Goal: Information Seeking & Learning: Learn about a topic

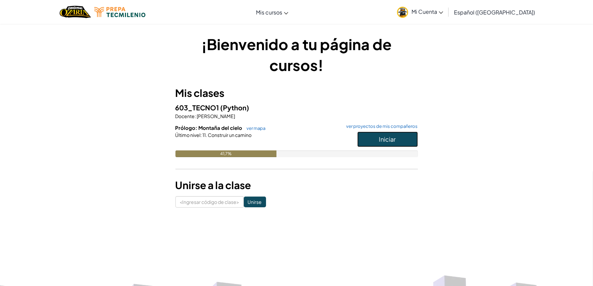
click at [366, 141] on button "Iniciar" at bounding box center [387, 139] width 61 height 15
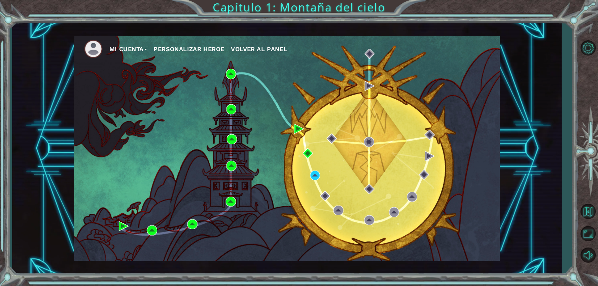
click at [180, 15] on div "Mi Cuenta Personalizar héroe Volver al panel Capítulo 1: Montaña del cielo" at bounding box center [299, 143] width 598 height 286
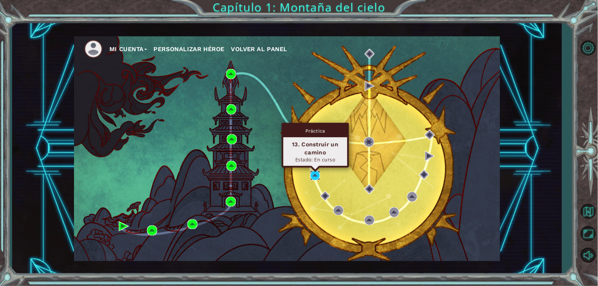
click at [316, 177] on img at bounding box center [315, 176] width 10 height 10
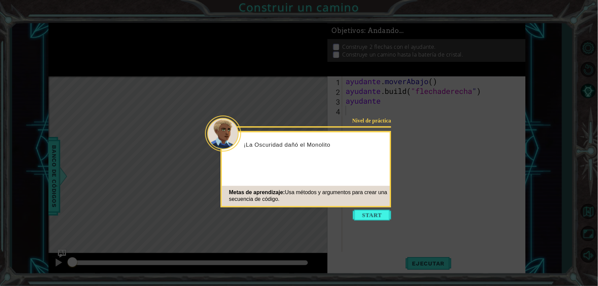
click at [253, 228] on icon at bounding box center [299, 143] width 598 height 286
click at [411, 201] on icon at bounding box center [299, 143] width 598 height 286
click at [366, 210] on button "Comenzar" at bounding box center [372, 215] width 38 height 11
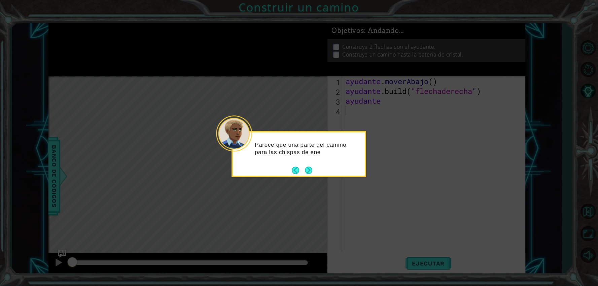
click at [311, 176] on div "Parece que una parte del camino para las chispas de ene" at bounding box center [299, 154] width 135 height 46
click at [311, 169] on button "Próximo" at bounding box center [308, 170] width 7 height 7
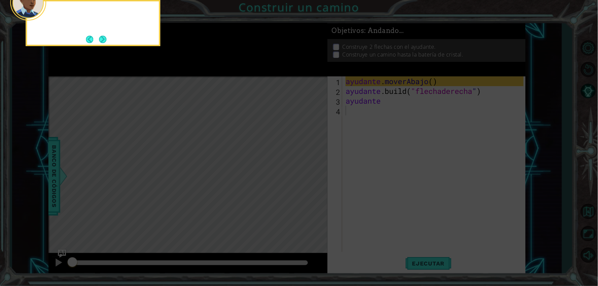
click at [311, 169] on icon at bounding box center [299, 42] width 598 height 487
drag, startPoint x: 84, startPoint y: 50, endPoint x: 89, endPoint y: 44, distance: 8.0
click at [88, 45] on body "1 הההההההההההההההההההההההההההההההה הההההההההההההההההההההההההההההההה ההההההההההה…" at bounding box center [299, 143] width 598 height 286
click at [90, 42] on button "Atrás" at bounding box center [92, 39] width 13 height 7
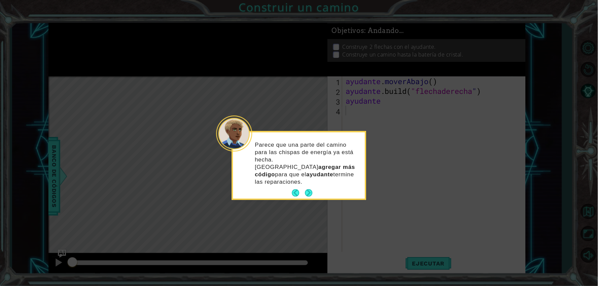
click at [90, 42] on icon at bounding box center [299, 143] width 598 height 286
click at [308, 189] on button "Próximo" at bounding box center [309, 193] width 8 height 8
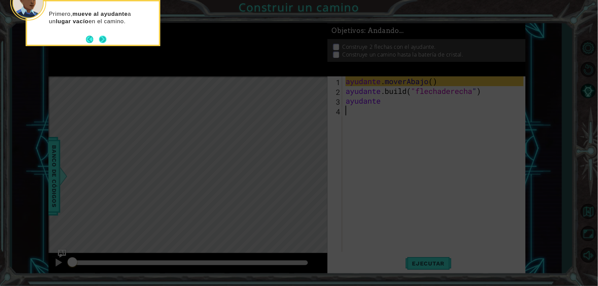
click at [99, 42] on button "Próximo" at bounding box center [103, 39] width 8 height 8
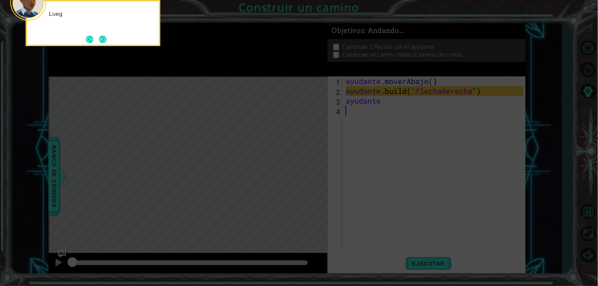
click at [99, 42] on button "Próximo" at bounding box center [103, 39] width 8 height 8
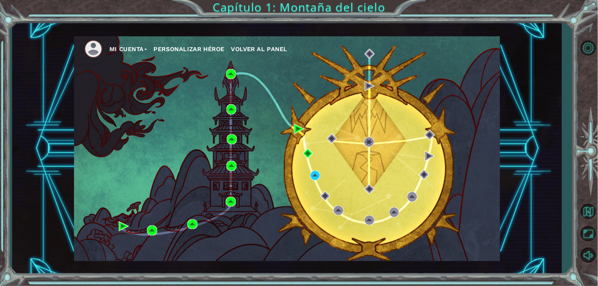
click at [115, 44] on ul "Mi Cuenta Personalizar héroe Volver al panel" at bounding box center [292, 49] width 416 height 19
click at [97, 48] on img at bounding box center [93, 49] width 19 height 19
drag, startPoint x: 106, startPoint y: 55, endPoint x: 117, endPoint y: 51, distance: 11.4
click at [112, 55] on ul "Mi Cuenta Personalizar héroe Volver al panel" at bounding box center [292, 49] width 416 height 19
click at [119, 51] on font "Mi Cuenta" at bounding box center [126, 48] width 34 height 7
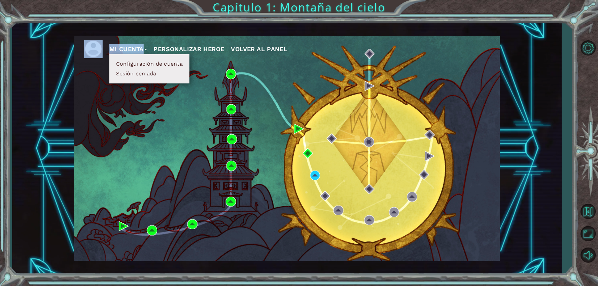
click at [125, 67] on button "Configuración de cuenta" at bounding box center [149, 63] width 71 height 7
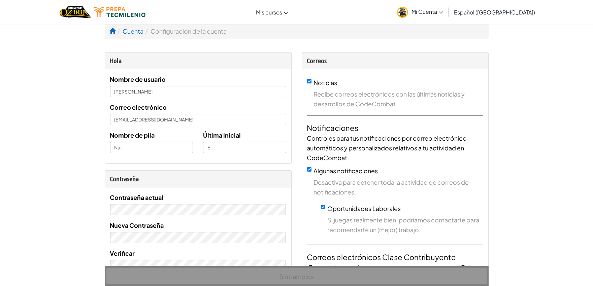
click at [426, 9] on link "Mi Cuenta" at bounding box center [419, 11] width 53 height 21
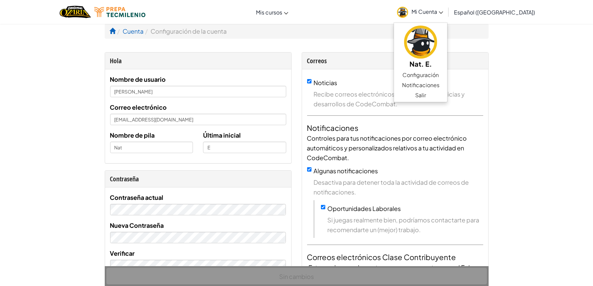
drag, startPoint x: 11, startPoint y: 1, endPoint x: 17, endPoint y: 0, distance: 5.8
click at [17, 0] on div "Cambiar la navegación Mis cursos Aula de Ozaria Aula de CodeCombat Deportes ele…" at bounding box center [296, 12] width 596 height 24
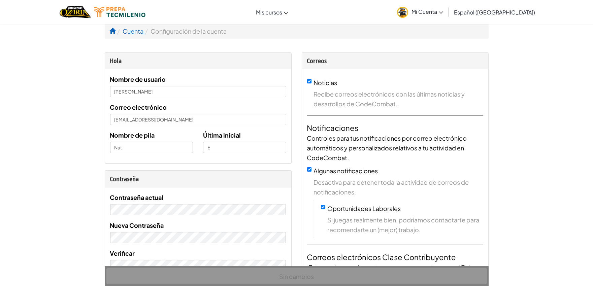
click at [298, 21] on div "Cambiar la navegación Mis cursos Aula de Ozaria Aula de CodeCombat Deportes ele…" at bounding box center [296, 12] width 596 height 24
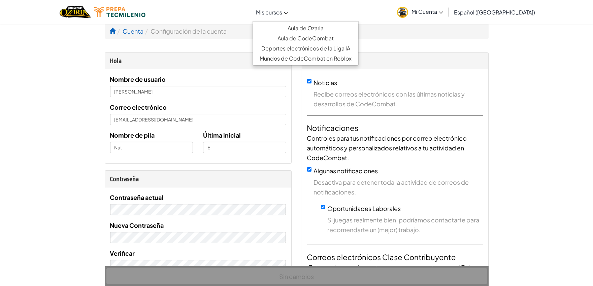
click at [291, 11] on link "Mis cursos" at bounding box center [271, 12] width 39 height 18
click at [299, 25] on font "Aula de Ozaria" at bounding box center [305, 28] width 36 height 7
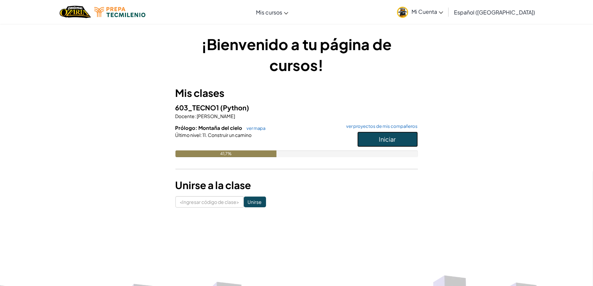
click at [394, 136] on font "Iniciar" at bounding box center [387, 139] width 17 height 8
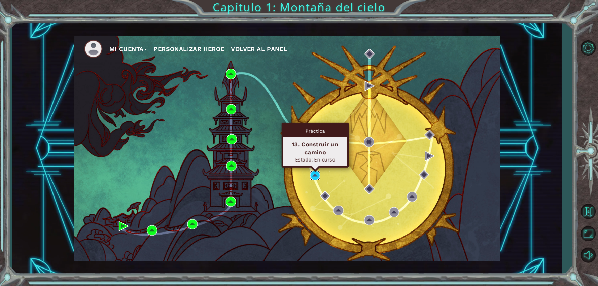
click at [317, 174] on img at bounding box center [315, 176] width 10 height 10
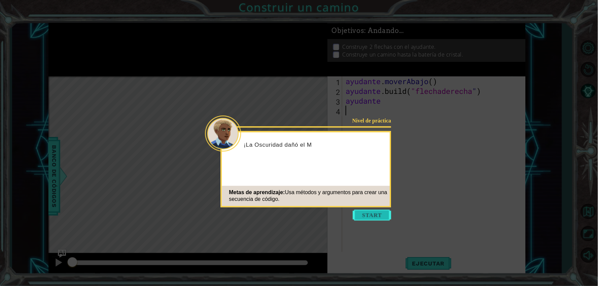
click at [373, 216] on button "Comenzar" at bounding box center [372, 215] width 38 height 11
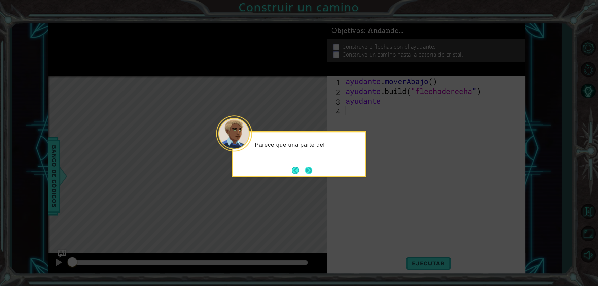
click at [311, 173] on button "Próximo" at bounding box center [309, 171] width 8 height 8
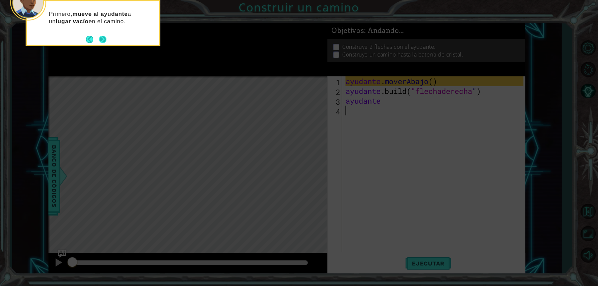
click at [103, 38] on button "Próximo" at bounding box center [102, 39] width 7 height 7
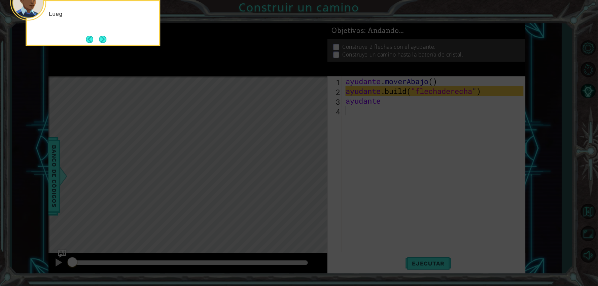
click at [103, 38] on button "Próximo" at bounding box center [103, 39] width 8 height 8
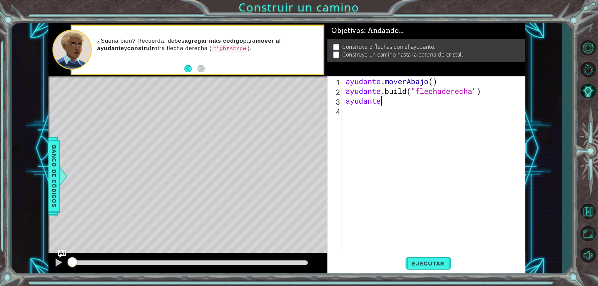
click at [391, 100] on div "ayudante . moverAbajo ( ) ayudante .build ( "flechaderecha " ) ayudante" at bounding box center [435, 173] width 183 height 195
click at [419, 105] on div "ayudante . moverAbajo ( ) ayudante .build ( "flechaderecha " ) ayudante . mover" at bounding box center [435, 173] width 183 height 195
click at [420, 103] on div "ayudante . moverAbajo ( ) ayudante .build ( "flechaderecha " ) ayudante . mover" at bounding box center [435, 173] width 183 height 195
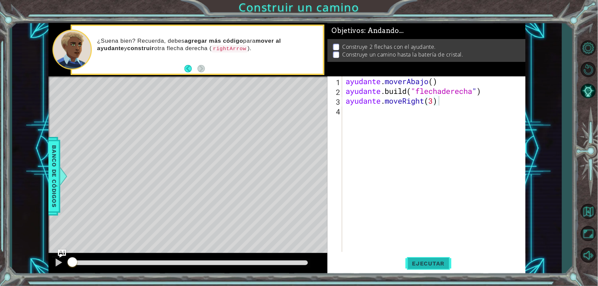
click at [442, 261] on button "Ejecutar" at bounding box center [429, 263] width 46 height 20
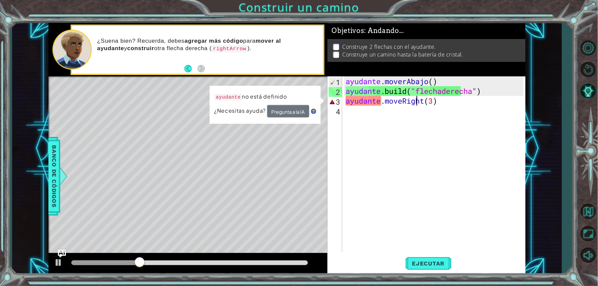
click at [416, 105] on div "ayudante . moverAbajo ( ) ayudante .build ( "flechaderecha " ) ayudante . moveR…" at bounding box center [435, 173] width 183 height 195
click at [412, 102] on div "ayudante . moverAbajo ( ) ayudante .build ( "flechaderecha " ) ayudante . moveR…" at bounding box center [435, 173] width 183 height 195
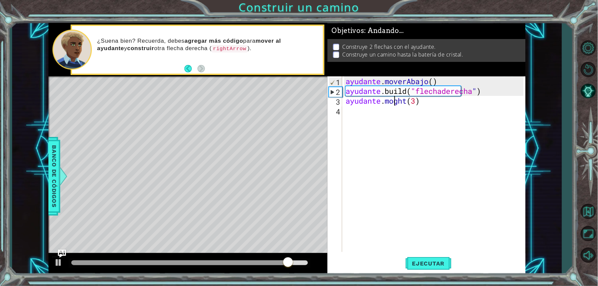
scroll to position [0, 3]
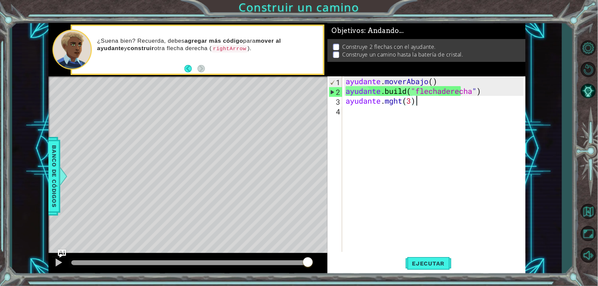
click at [445, 100] on div "ayudante . moverAbajo ( ) ayudante .build ( "flechaderecha " ) ayudante . mght …" at bounding box center [435, 173] width 183 height 195
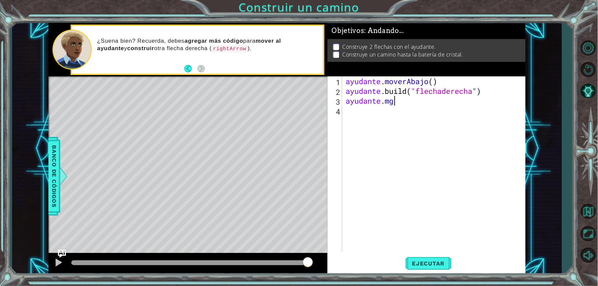
scroll to position [0, 1]
click at [409, 99] on div "ayudante . moverAbajo ( ) ayudante .build ( "flechaderecha " ) ayudante . m" at bounding box center [435, 173] width 183 height 195
drag, startPoint x: 431, startPoint y: 110, endPoint x: 435, endPoint y: 102, distance: 8.3
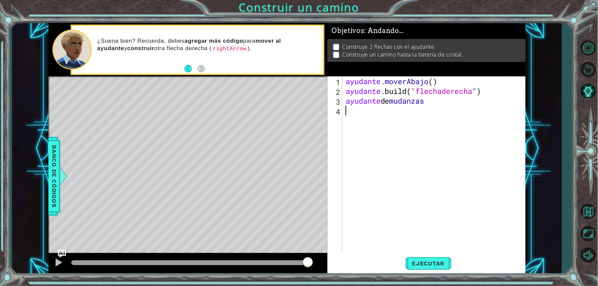
click at [435, 103] on div "ayudante . moverAbajo ( ) ayudante .build ( "flechaderecha " ) ayudante de muda…" at bounding box center [435, 173] width 183 height 195
click at [435, 102] on div "ayudante . moverAbajo ( ) ayudante .build ( "flechaderecha " ) ayudante de muda…" at bounding box center [433, 164] width 179 height 176
type textarea "a"
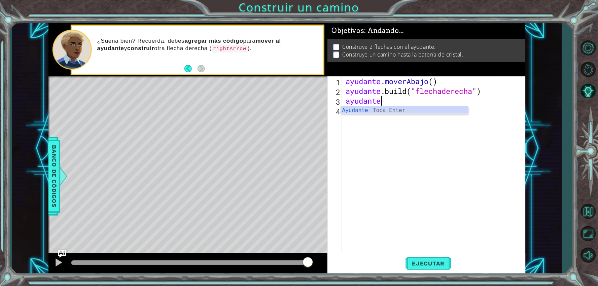
type textarea "ayudante."
click at [408, 110] on div "ayudante . moverAbajo ( ) ayudante .build ( "flechaderecha " ) ayudante ." at bounding box center [435, 173] width 183 height 195
click at [405, 105] on div "ayudante . moverAbajo ( ) ayudante .build ( "flechaderecha " ) ayudante ." at bounding box center [435, 173] width 183 height 195
click at [418, 254] on button "Ejecutar" at bounding box center [429, 263] width 46 height 20
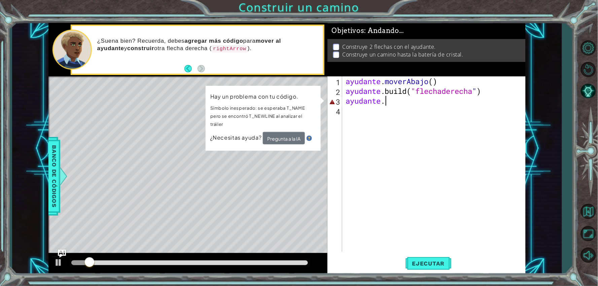
click at [394, 105] on div "ayudante . moverAbajo ( ) ayudante .build ( "flechaderecha " ) ayudante ." at bounding box center [435, 173] width 183 height 195
click at [295, 139] on font "Pregunta a la IA" at bounding box center [283, 139] width 33 height 6
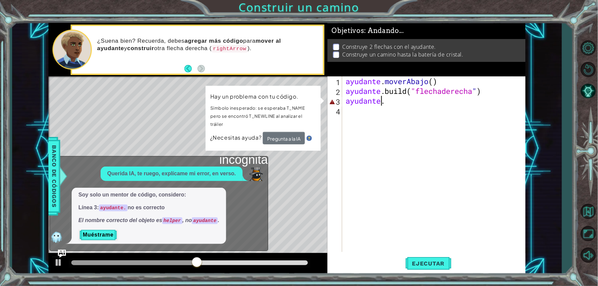
click at [381, 101] on div "ayudante . moverAbajo ( ) ayudante .build ( "flechaderecha " ) ayudante ." at bounding box center [435, 173] width 183 height 195
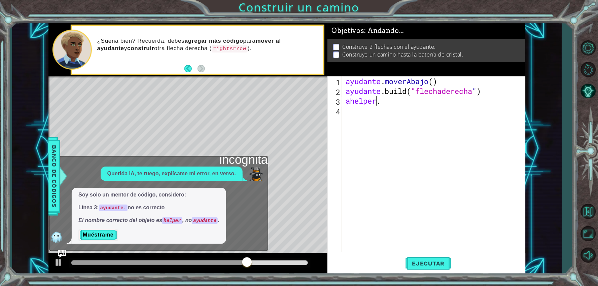
scroll to position [0, 1]
type textarea "ahelper."
drag, startPoint x: 103, startPoint y: 234, endPoint x: 92, endPoint y: 241, distance: 13.2
click at [93, 240] on button "Muéstrame" at bounding box center [97, 235] width 39 height 11
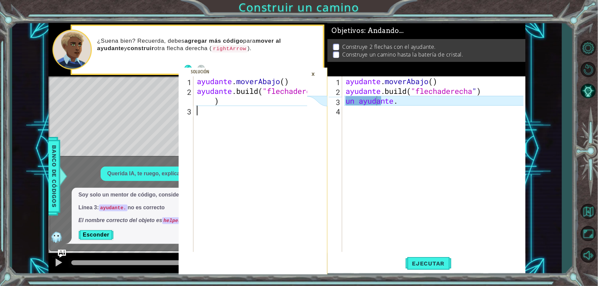
click at [219, 113] on div "ayudante . moverAbajo ( ) ayudante .build ( "flechaderecha " )" at bounding box center [253, 173] width 115 height 195
drag, startPoint x: 360, startPoint y: 125, endPoint x: 369, endPoint y: 101, distance: 25.7
click at [361, 123] on div "ayudante . moverAbajo ( ) ayudante .build ( "flechaderecha " ) un ayudante ." at bounding box center [435, 173] width 183 height 195
click at [408, 105] on div "ayudante . moverAbajo ( ) ayudante .build ( "flechaderecha " ) un ayudante ." at bounding box center [435, 173] width 183 height 195
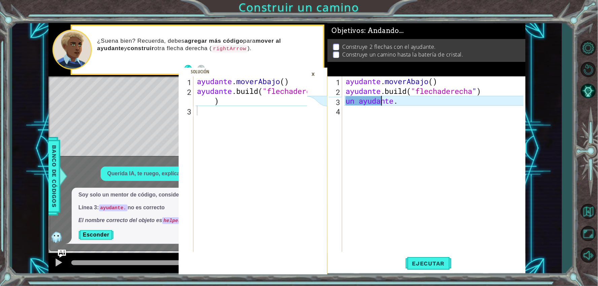
click at [408, 104] on div "ayudante . moverAbajo ( ) ayudante .build ( "flechaderecha " ) un ayudante ." at bounding box center [435, 173] width 183 height 195
click at [405, 102] on div "ayudante . moverAbajo ( ) ayudante .build ( "flechaderecha " ) un ayudante ." at bounding box center [435, 173] width 183 height 195
click at [314, 76] on font "×" at bounding box center [314, 74] width 4 height 11
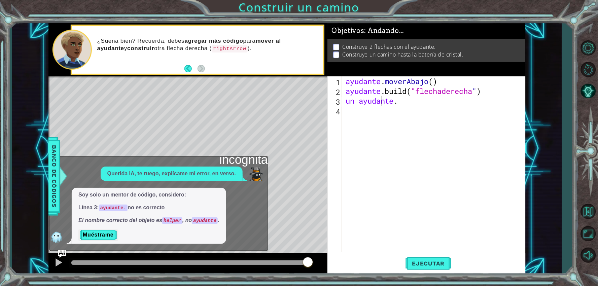
click at [423, 102] on div "ayudante . moverAbajo ( ) ayudante .build ( "flechaderecha " ) un ayudante ." at bounding box center [435, 173] width 183 height 195
click at [395, 98] on div "ayudante . moverAbajo ( ) ayudante .build ( "flechaderecha " ) un ayudante ." at bounding box center [435, 173] width 183 height 195
click at [396, 102] on div "ayudante . moverAbajo ( ) ayudante .build ( "flechaderecha " ) un ayudante ." at bounding box center [435, 173] width 183 height 195
click at [405, 261] on div "Ejecutar" at bounding box center [428, 263] width 198 height 20
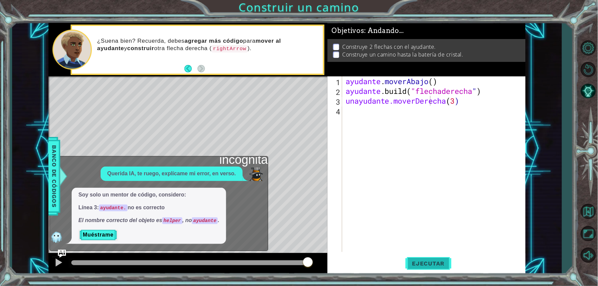
click at [416, 262] on font "Ejecutar" at bounding box center [428, 263] width 33 height 7
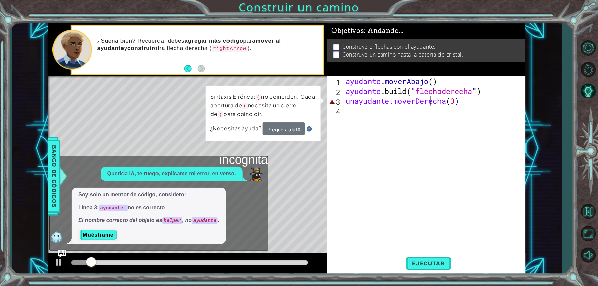
click at [368, 102] on div "ayudante . moverAbajo ( ) ayudante .build ( "flechaderecha " ) unayudante.mover…" at bounding box center [435, 173] width 183 height 195
click at [293, 129] on font "Pregunta a la IA" at bounding box center [283, 129] width 33 height 6
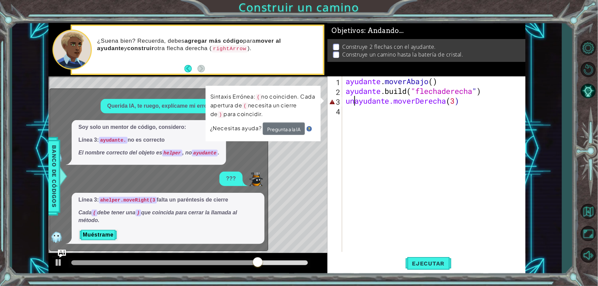
click at [355, 103] on div "ayudante . moverAbajo ( ) ayudante .build ( "flechaderecha " ) unayudante.mover…" at bounding box center [435, 173] width 183 height 195
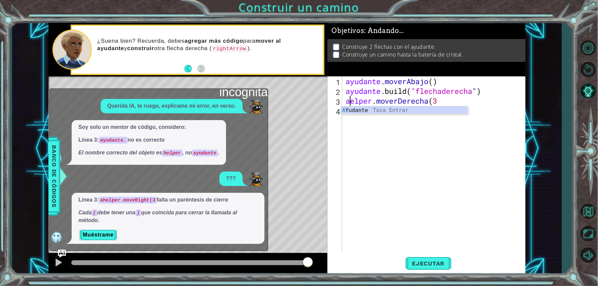
type textarea "elper.moveRight(3"
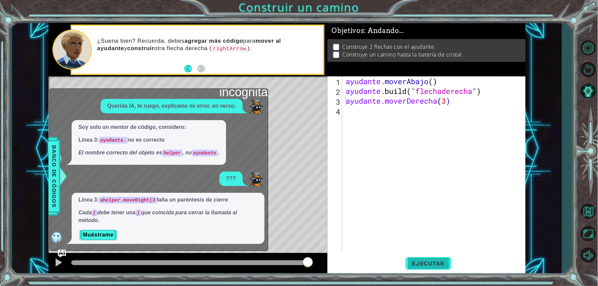
click at [447, 269] on button "Ejecutar" at bounding box center [429, 263] width 46 height 20
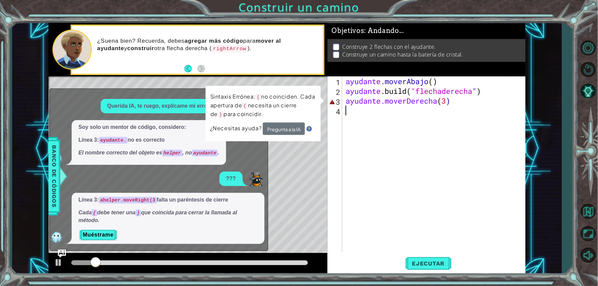
drag, startPoint x: 369, startPoint y: 125, endPoint x: 410, endPoint y: 100, distance: 47.6
click at [375, 119] on div "ayudante . moverAbajo ( ) ayudante .build ( "flechaderecha " ) ayudante.moverDe…" at bounding box center [435, 173] width 183 height 195
click at [471, 105] on div "ayudante . moverAbajo ( ) ayudante .build ( "flechaderecha " ) ayudante.moverDe…" at bounding box center [435, 173] width 183 height 195
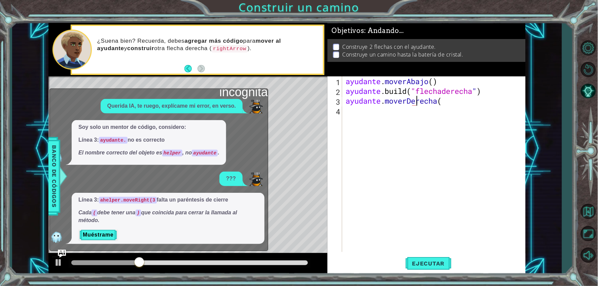
click at [470, 104] on div "ayudante . moverAbajo ( ) ayudante .build ( "flechaderecha " ) ayudante . mover…" at bounding box center [435, 173] width 183 height 195
click at [466, 102] on div "ayudante . moverAbajo ( ) ayudante .build ( "flechaderecha " ) ayudante . mover…" at bounding box center [435, 173] width 183 height 195
drag, startPoint x: 466, startPoint y: 102, endPoint x: 414, endPoint y: 100, distance: 51.9
click at [414, 100] on div "ayudante . moverAbajo ( ) ayudante .build ( "flechaderecha " ) ayudante . mover…" at bounding box center [435, 173] width 183 height 195
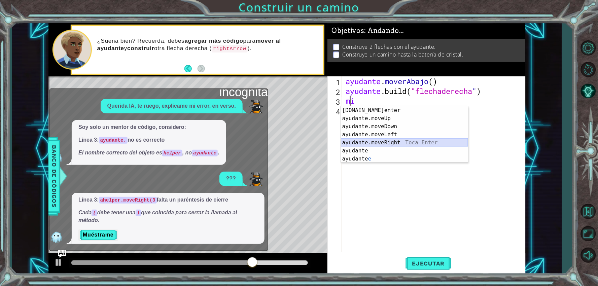
click at [409, 140] on div "[DOMAIN_NAME] [PERSON_NAME] enter ​ ayudante.moveUp ​ ​ Toca Enter ayudante.mov…" at bounding box center [404, 142] width 127 height 73
type textarea "helper.moveRight(1)"
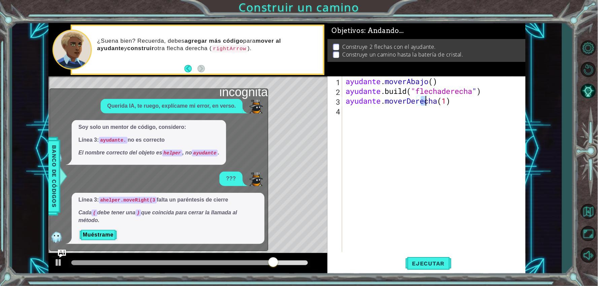
click at [465, 102] on div "ayudante . moverAbajo ( ) ayudante .build ( "flechaderecha " ) ayudante . mover…" at bounding box center [435, 173] width 183 height 195
click at [437, 258] on button "Ejecutar" at bounding box center [429, 263] width 46 height 20
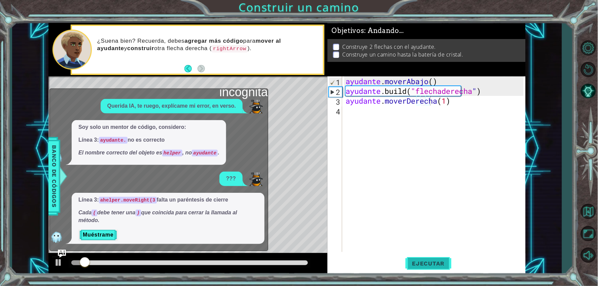
click at [431, 260] on font "Ejecutar" at bounding box center [428, 263] width 33 height 7
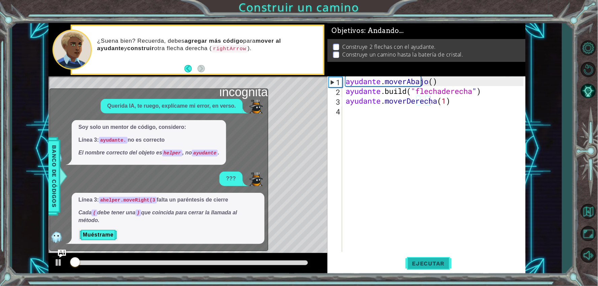
click at [431, 260] on font "Ejecutar" at bounding box center [428, 263] width 33 height 7
click at [427, 259] on button "Ejecutar" at bounding box center [429, 263] width 46 height 20
click at [289, 111] on div "Mapa de niveles" at bounding box center [203, 175] width 311 height 198
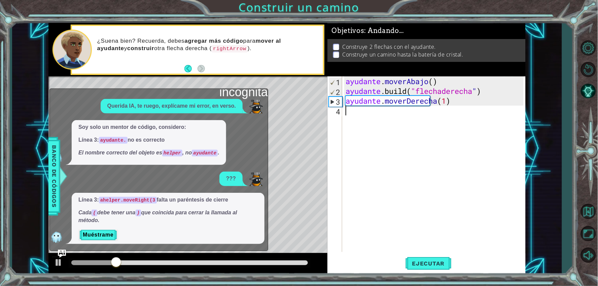
click at [402, 113] on div "ayudante . moverAbajo ( ) ayudante .build ( "flechaderecha " ) ayudante . mover…" at bounding box center [435, 173] width 183 height 195
click at [403, 113] on div "ayudante . moverAbajo ( ) ayudante .build ( "flechaderecha " ) ayudante . mover…" at bounding box center [435, 173] width 183 height 195
click at [392, 117] on div "ayudante . moverAbajo ( ) ayudante .build ( "flechaderecha " ) ayudante . mover…" at bounding box center [435, 173] width 183 height 195
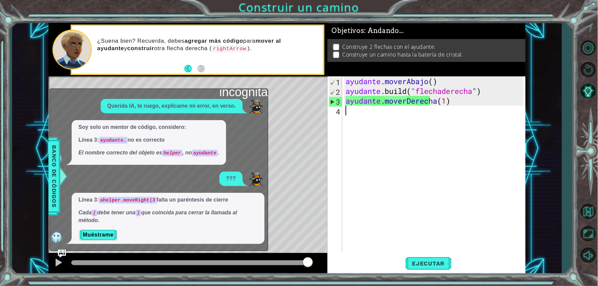
click at [356, 108] on div "ayudante . moverAbajo ( ) ayudante .build ( "flechaderecha " ) ayudante . mover…" at bounding box center [435, 173] width 183 height 195
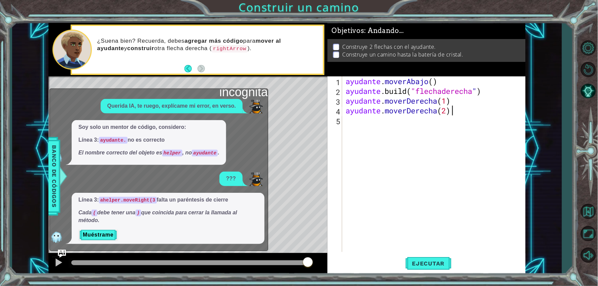
scroll to position [0, 4]
click at [445, 269] on button "Ejecutar" at bounding box center [429, 263] width 46 height 20
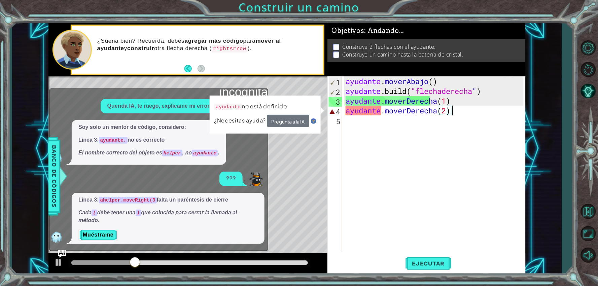
click at [386, 112] on div "ayudante . moverAbajo ( ) ayudante .build ( "flechaderecha " ) ayudante . mover…" at bounding box center [435, 173] width 183 height 195
click at [383, 113] on div "ayudante . moverAbajo ( ) ayudante .build ( "flechaderecha " ) ayudante . mover…" at bounding box center [435, 173] width 183 height 195
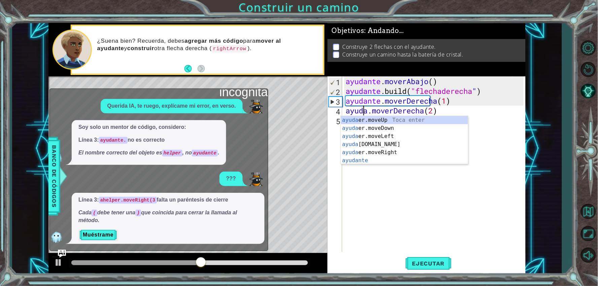
scroll to position [0, 1]
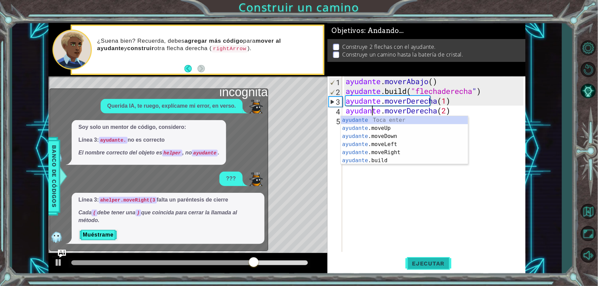
click at [420, 264] on font "Ejecutar" at bounding box center [428, 263] width 33 height 7
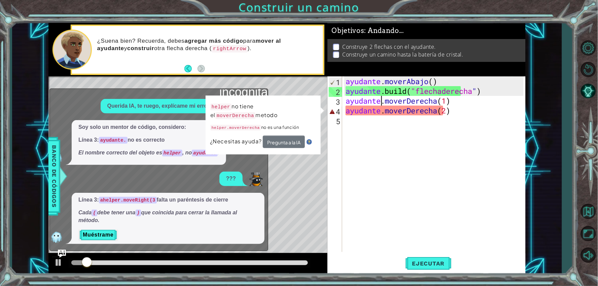
click at [381, 106] on div "ayudante . moverAbajo ( ) ayudante .build ( "flechaderecha " ) ayudante . mover…" at bounding box center [435, 173] width 183 height 195
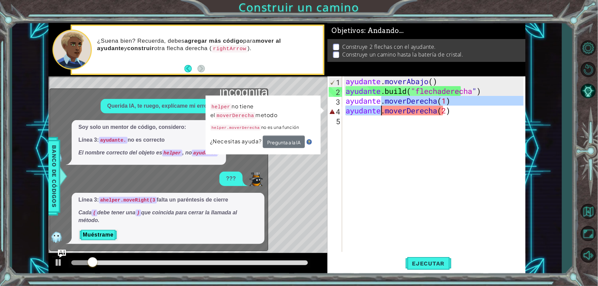
click at [383, 110] on div "ayudante . moverAbajo ( ) ayudante .build ( "flechaderecha " ) ayudante . mover…" at bounding box center [433, 164] width 179 height 176
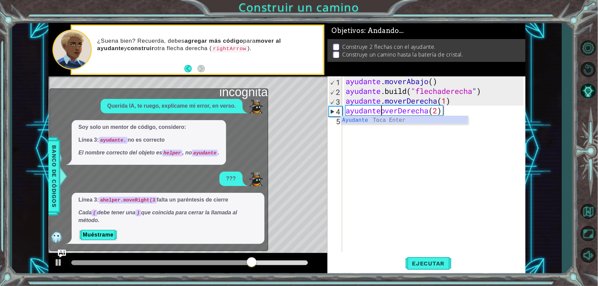
scroll to position [0, 1]
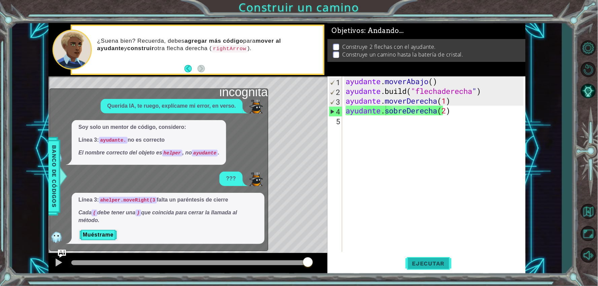
click at [424, 268] on button "Ejecutar" at bounding box center [429, 263] width 46 height 20
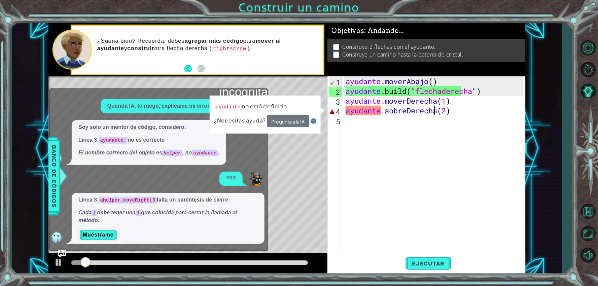
click at [436, 109] on div "ayudante . moverAbajo ( ) ayudante .build ( "flechaderecha " ) ayudante . mover…" at bounding box center [435, 173] width 183 height 195
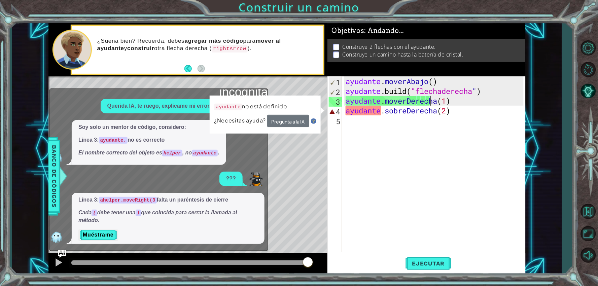
drag, startPoint x: 466, startPoint y: 97, endPoint x: 473, endPoint y: 104, distance: 9.8
click at [473, 104] on div "ayudante . moverAbajo ( ) ayudante .build ( "flechaderecha " ) ayudante . mover…" at bounding box center [435, 173] width 183 height 195
click at [470, 104] on div "ayudante . moverAbajo ( ) ayudante .build ( "flechaderecha " ) ayudante . mover…" at bounding box center [435, 173] width 183 height 195
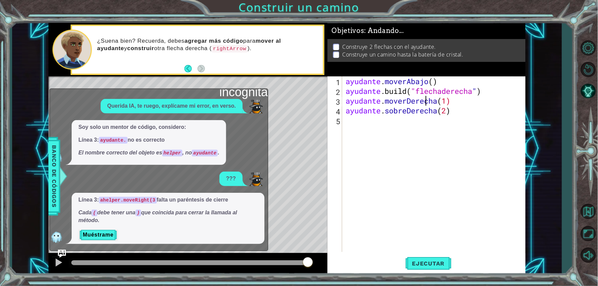
click at [471, 106] on div "ayudante . moverAbajo ( ) ayudante .build ( "flechaderecha " ) ayudante . mover…" at bounding box center [435, 173] width 183 height 195
drag, startPoint x: 472, startPoint y: 102, endPoint x: 385, endPoint y: 104, distance: 87.2
click at [385, 104] on div "ayudante . moverAbajo ( ) ayudante .build ( "flechaderecha " ) ayudante . mover…" at bounding box center [435, 173] width 183 height 195
drag, startPoint x: 377, startPoint y: 93, endPoint x: 365, endPoint y: 110, distance: 20.7
click at [376, 95] on div "ayudante . moverAbajo ( ) ayudante .build ( "flechaderecha " ) ayudante . mover…" at bounding box center [435, 173] width 183 height 195
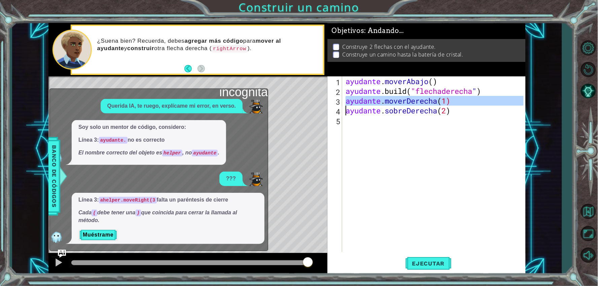
drag, startPoint x: 331, startPoint y: 102, endPoint x: 411, endPoint y: 103, distance: 80.1
click at [411, 103] on div "[DOMAIN_NAME]("rightArrow") 1 2 3 4 5 ayudante . moverAbajo ( ) ayudante .build…" at bounding box center [425, 164] width 196 height 176
type textarea "helper.moveRight(1 ayudante.overDerecha(2)"
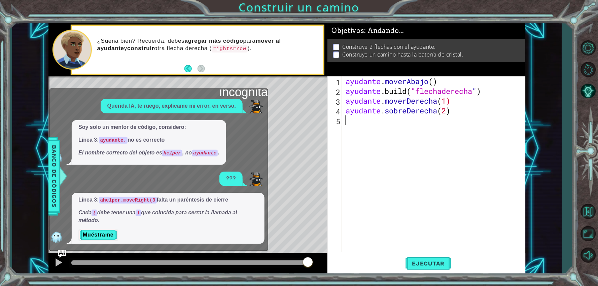
click at [403, 126] on div "ayudante . moverAbajo ( ) ayudante .build ( "flechaderecha " ) ayudante . mover…" at bounding box center [435, 173] width 183 height 195
drag, startPoint x: 430, startPoint y: 207, endPoint x: 421, endPoint y: 258, distance: 51.9
click at [421, 259] on div "1 2 3 4 5 6 ayudante . moverAbajo ( ) ayudante .build ( "flechaderecha " ) ayud…" at bounding box center [426, 175] width 198 height 198
click at [421, 258] on button "Ejecutar" at bounding box center [429, 263] width 46 height 20
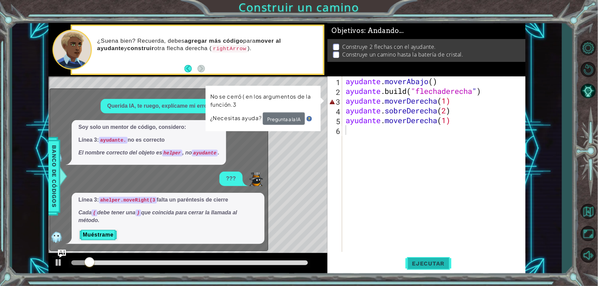
click at [421, 259] on button "Ejecutar" at bounding box center [429, 263] width 46 height 20
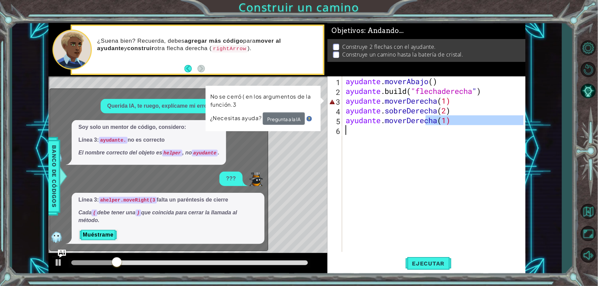
drag, startPoint x: 473, startPoint y: 125, endPoint x: 445, endPoint y: 151, distance: 39.0
click at [445, 151] on div "ayudante . moverAbajo ( ) ayudante .build ( "flechaderecha " ) ayudante . mover…" at bounding box center [435, 173] width 183 height 195
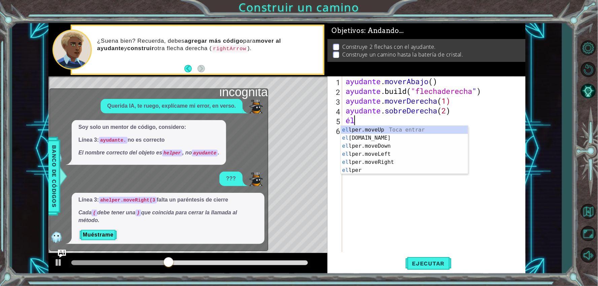
type textarea "h"
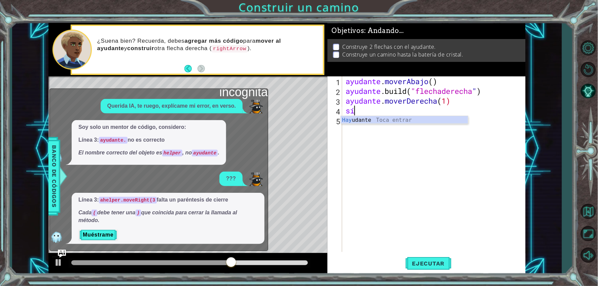
type textarea "a"
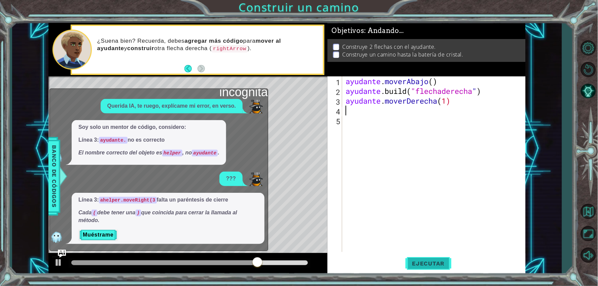
drag, startPoint x: 426, startPoint y: 270, endPoint x: 429, endPoint y: 267, distance: 4.1
click at [429, 267] on button "Ejecutar" at bounding box center [429, 263] width 46 height 20
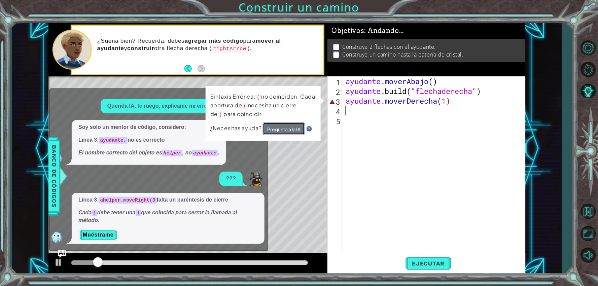
click at [268, 123] on button "Pregunta a la IA" at bounding box center [284, 129] width 42 height 13
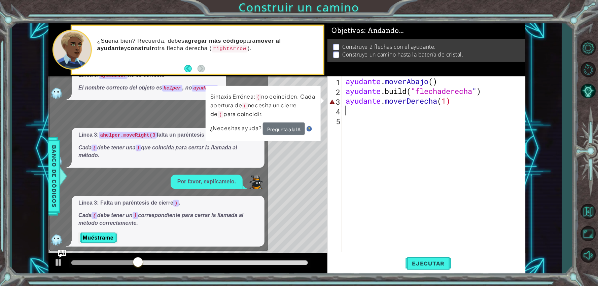
scroll to position [28, 0]
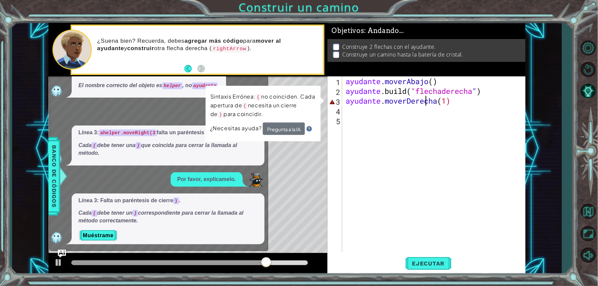
click at [473, 104] on div "ayudante . moverAbajo ( ) ayudante .build ( "flechaderecha " ) ayudante . mover…" at bounding box center [435, 173] width 183 height 195
click at [472, 103] on div "ayudante . moverAbajo ( ) ayudante .build ( "flechaderecha " ) ayudante . mover…" at bounding box center [435, 173] width 183 height 195
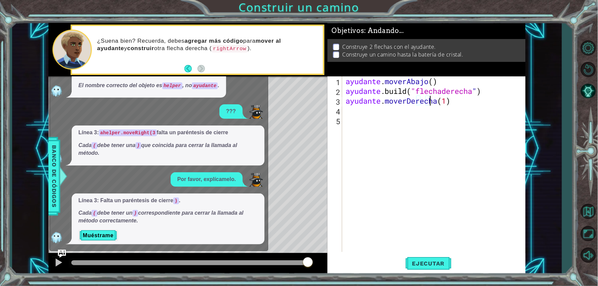
type textarea "helper.moveRight(1)"
click at [462, 286] on html "1 2 3 4 helper . moveDown ( ) helper . build ( "rightArrow" ) helper . moveRigh…" at bounding box center [299, 143] width 598 height 286
click at [449, 261] on span "Ejecutar" at bounding box center [429, 263] width 46 height 7
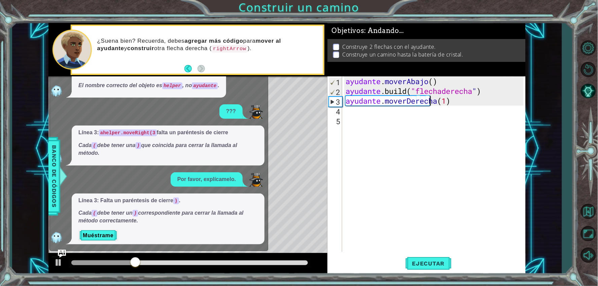
drag, startPoint x: 478, startPoint y: 102, endPoint x: 432, endPoint y: 103, distance: 46.1
click at [432, 103] on div "ayudante . moverAbajo ( ) ayudante .build ( "flechaderecha " ) ayudante . mover…" at bounding box center [435, 173] width 183 height 195
click at [437, 114] on div "ayudante . moverAbajo ( ) ayudante .build ( "flechaderecha " ) ayudante . mover…" at bounding box center [435, 173] width 183 height 195
click at [477, 111] on div "ayudante . moverAbajo ( ) ayudante .build ( "flechaderecha " ) ayudante . mover…" at bounding box center [435, 173] width 183 height 195
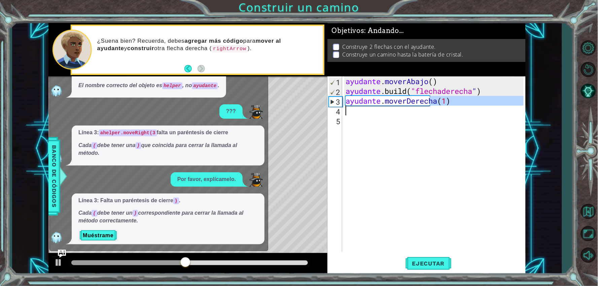
drag, startPoint x: 472, startPoint y: 101, endPoint x: 418, endPoint y: 111, distance: 54.8
click at [418, 111] on div "ayudante . moverAbajo ( ) ayudante .build ( "flechaderecha " ) ayudante . mover…" at bounding box center [435, 173] width 183 height 195
type textarea "helper.moveRight(1)"
click at [350, 113] on div "ayudante . moverAbajo ( ) ayudante .build ( "flechaderecha " ) ayudante . mover…" at bounding box center [433, 164] width 179 height 176
drag, startPoint x: 346, startPoint y: 105, endPoint x: 498, endPoint y: 107, distance: 152.5
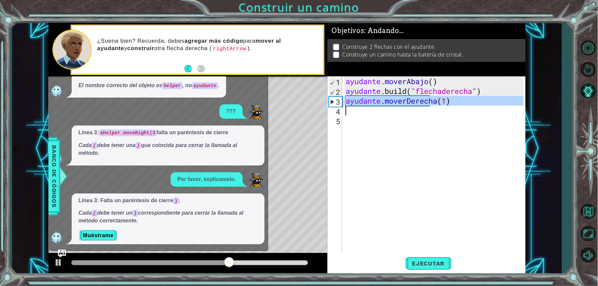
click at [498, 107] on div "ayudante . moverAbajo ( ) ayudante .build ( "flechaderecha " ) ayudante . mover…" at bounding box center [435, 173] width 183 height 195
type textarea "helper.moveRight(1)"
paste textarea "Área de código"
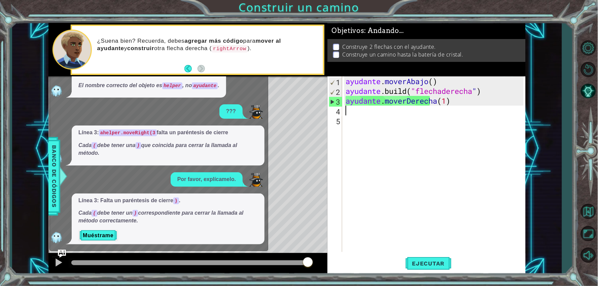
drag, startPoint x: 353, startPoint y: 112, endPoint x: 351, endPoint y: 115, distance: 3.8
click at [351, 114] on div "ayudante . moverAbajo ( ) ayudante .build ( "flechaderecha " ) ayudante . mover…" at bounding box center [435, 173] width 183 height 195
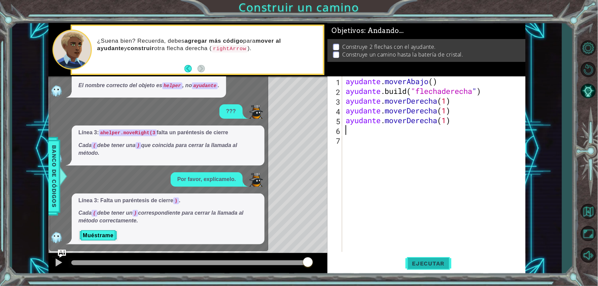
click at [423, 263] on font "Ejecutar" at bounding box center [428, 263] width 33 height 7
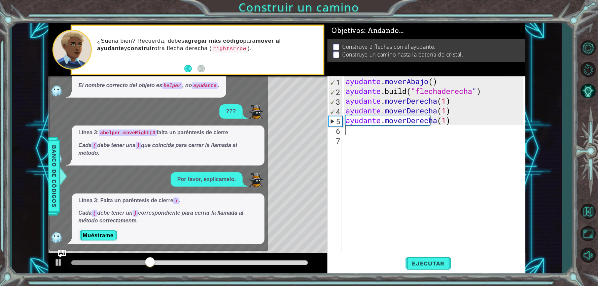
click at [293, 184] on div "Mapa de niveles" at bounding box center [203, 175] width 311 height 198
click at [394, 137] on div "ayudante . moverAbajo ( ) ayudante .build ( "flechaderecha " ) ayudante . mover…" at bounding box center [435, 173] width 183 height 195
click at [394, 135] on div "ayudante . moverAbajo ( ) ayudante .build ( "flechaderecha " ) ayudante . mover…" at bounding box center [435, 173] width 183 height 195
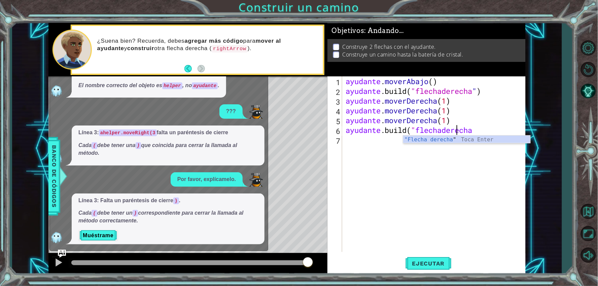
scroll to position [0, 5]
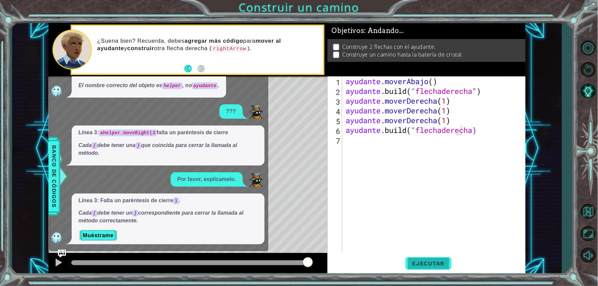
click at [417, 258] on button "Ejecutar" at bounding box center [429, 263] width 46 height 20
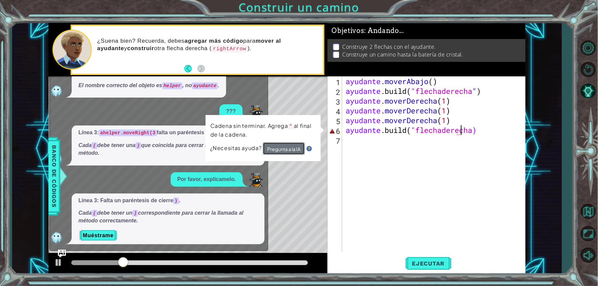
click at [298, 147] on font "Pregunta a la IA" at bounding box center [283, 149] width 33 height 7
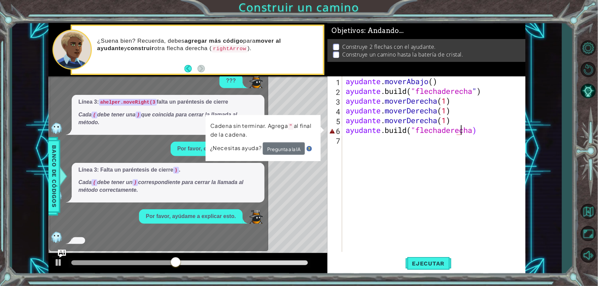
scroll to position [60, 0]
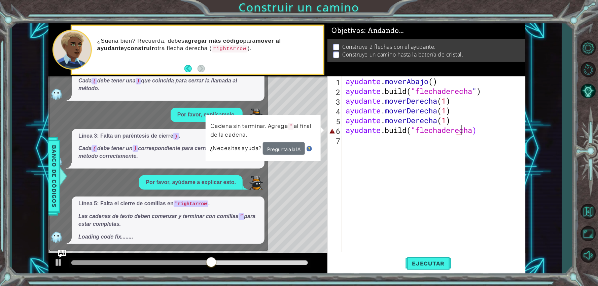
click at [491, 132] on div "ayudante . moverAbajo ( ) ayudante .build ( "flechaderecha " ) ayudante . mover…" at bounding box center [435, 173] width 183 height 195
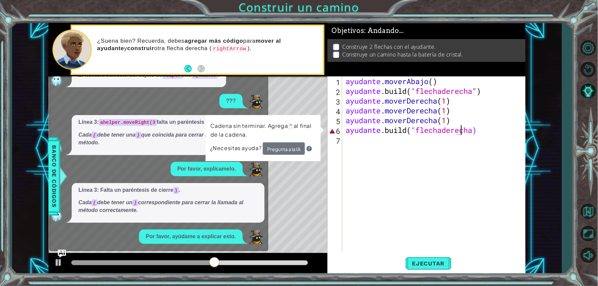
scroll to position [96, 0]
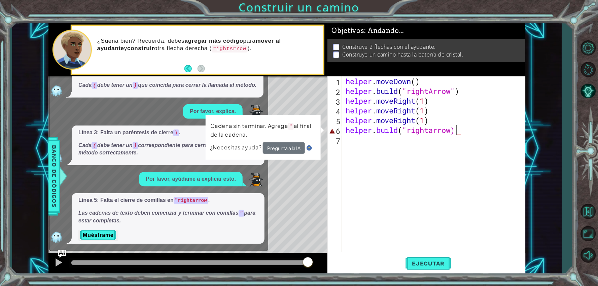
click at [458, 129] on div "helper . moveDown ( ) helper . build ( "rightArrow" ) helper . moveRight ( 1 ) …" at bounding box center [435, 173] width 183 height 195
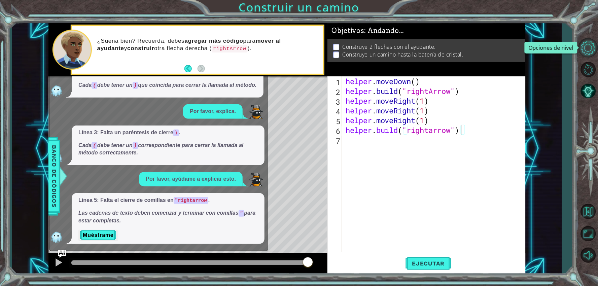
click at [591, 44] on button "Opciones de nivel" at bounding box center [589, 48] width 20 height 20
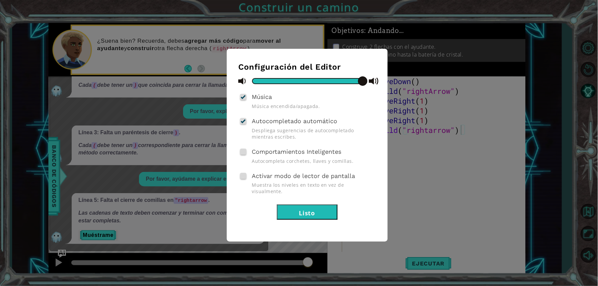
click at [279, 158] on span "Autocompleta corchetes, llaves y comillas." at bounding box center [314, 161] width 124 height 6
drag, startPoint x: 250, startPoint y: 147, endPoint x: 241, endPoint y: 154, distance: 11.6
click at [248, 149] on div "Comportamientos Inteligentes Autocompleta corchetes, llaves y comillas." at bounding box center [307, 156] width 137 height 18
click at [241, 154] on div "Comportamientos Inteligentes Autocompleta corchetes, llaves y comillas." at bounding box center [307, 156] width 137 height 18
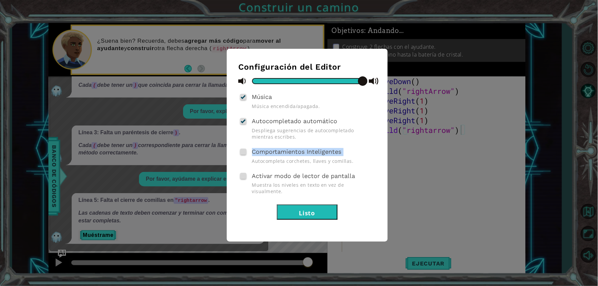
click at [241, 154] on div "Comportamientos Inteligentes Autocompleta corchetes, llaves y comillas." at bounding box center [307, 156] width 137 height 18
click at [247, 150] on div "Comportamientos Inteligentes Autocompleta corchetes, llaves y comillas." at bounding box center [307, 156] width 137 height 18
drag, startPoint x: 247, startPoint y: 150, endPoint x: 271, endPoint y: 183, distance: 40.9
click at [248, 159] on div "Comportamientos Inteligentes Autocompleta corchetes, llaves y comillas." at bounding box center [307, 156] width 137 height 18
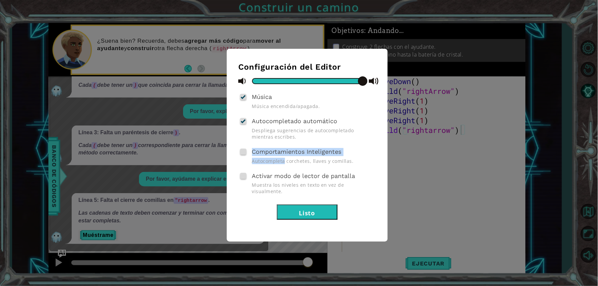
click at [292, 205] on button "Listo" at bounding box center [307, 212] width 61 height 15
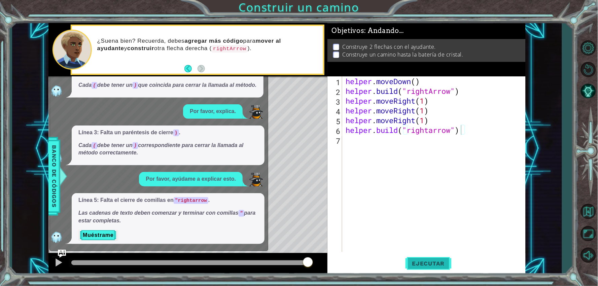
click at [429, 269] on button "Ejecutar" at bounding box center [429, 263] width 46 height 20
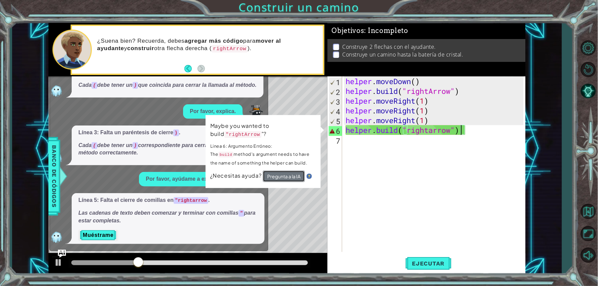
click at [297, 173] on button "Pregunta a la IA" at bounding box center [284, 176] width 42 height 11
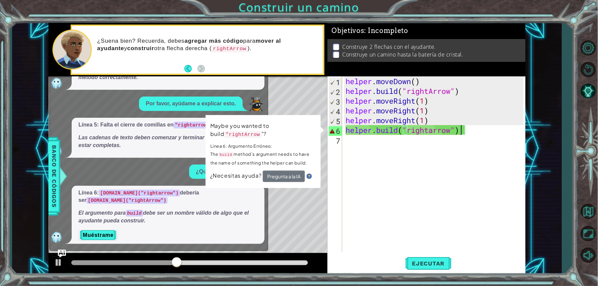
scroll to position [172, 0]
click at [96, 234] on button "Muéstrame" at bounding box center [97, 235] width 39 height 11
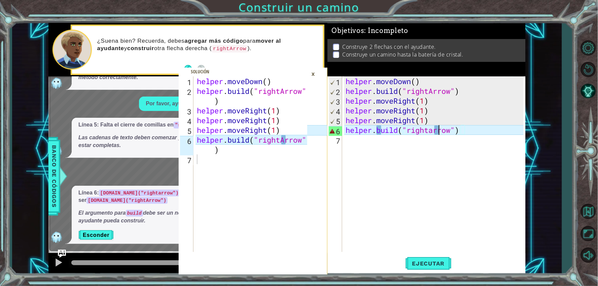
click at [440, 131] on div "helper . moveDown ( ) helper . build ( "rightArrow" ) helper . moveRight ( 1 ) …" at bounding box center [435, 173] width 183 height 195
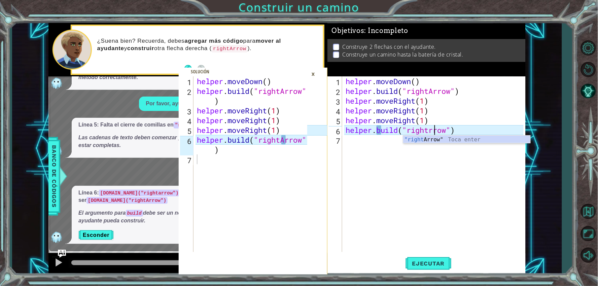
scroll to position [0, 4]
type textarea "helper. build("rightArrow")"
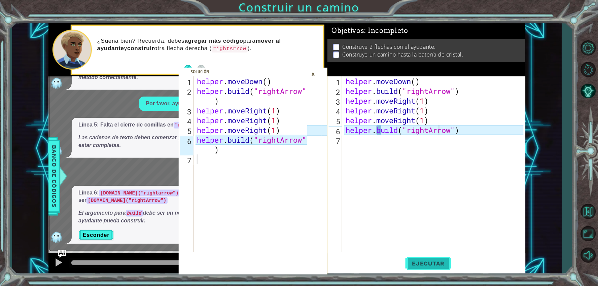
click at [413, 268] on button "Ejecutar" at bounding box center [429, 263] width 46 height 20
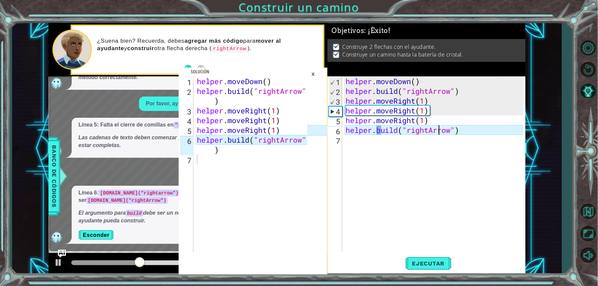
drag, startPoint x: 153, startPoint y: 98, endPoint x: 157, endPoint y: 96, distance: 3.8
click at [157, 97] on div "Por favor, ayúdame a explicar esto." at bounding box center [191, 104] width 104 height 14
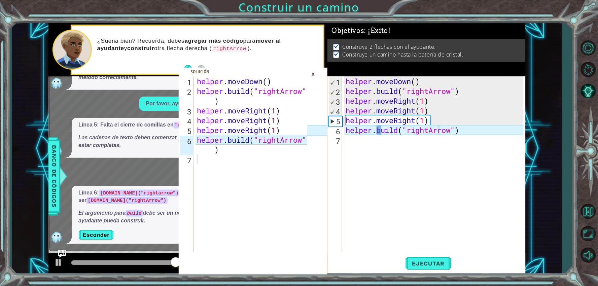
click at [319, 77] on icon at bounding box center [317, 175] width 20 height 198
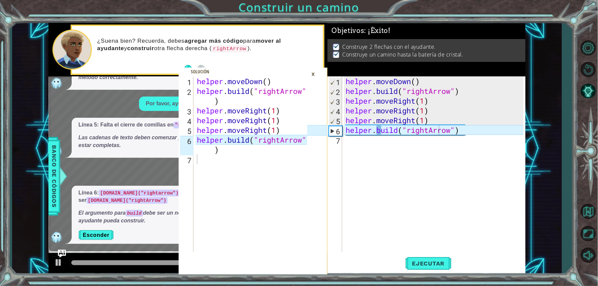
click at [318, 74] on div "×" at bounding box center [313, 73] width 10 height 11
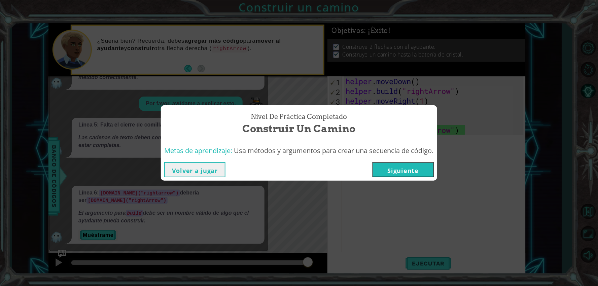
click at [387, 163] on button "Siguiente" at bounding box center [403, 169] width 61 height 15
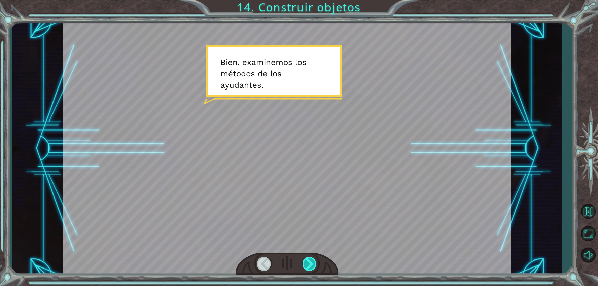
click at [316, 269] on div at bounding box center [310, 263] width 14 height 13
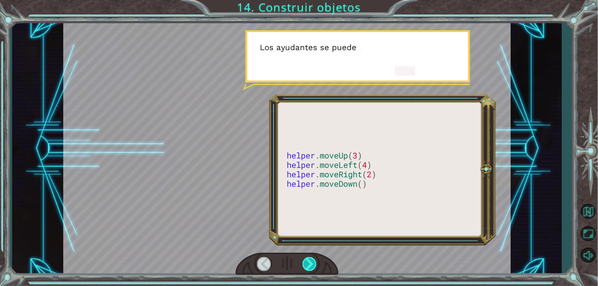
click at [312, 270] on div at bounding box center [310, 263] width 14 height 13
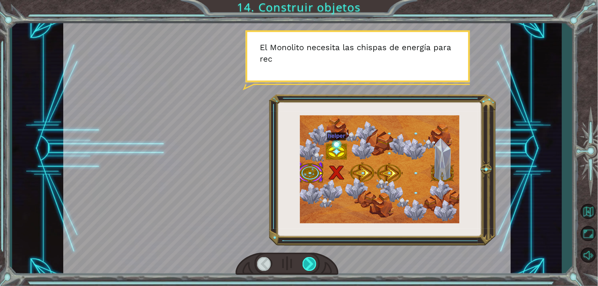
click at [312, 270] on div at bounding box center [310, 263] width 14 height 13
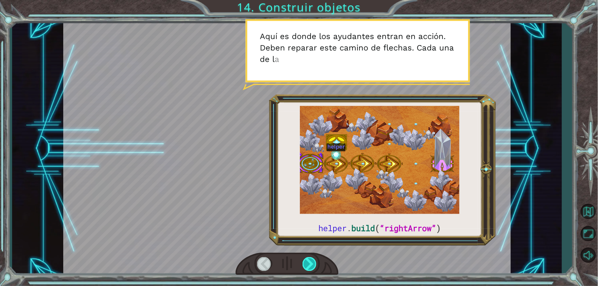
click at [314, 270] on div at bounding box center [310, 263] width 14 height 13
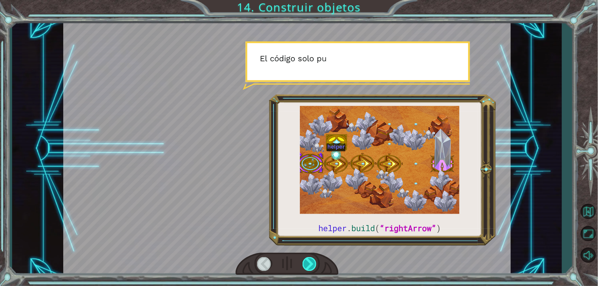
click at [313, 268] on div at bounding box center [310, 263] width 14 height 13
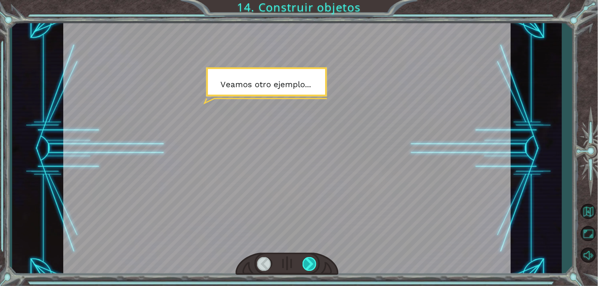
click at [313, 268] on div at bounding box center [310, 263] width 14 height 13
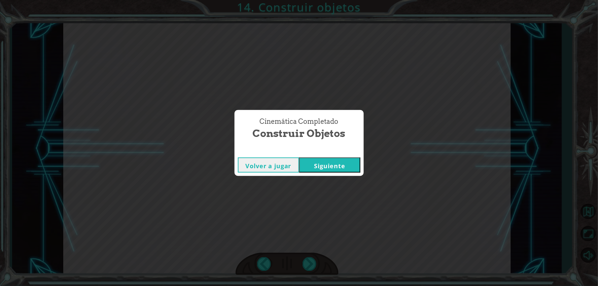
click at [335, 175] on div "Volver a jugar [GEOGRAPHIC_DATA]" at bounding box center [299, 165] width 129 height 22
click at [330, 170] on button "Siguiente" at bounding box center [329, 165] width 61 height 15
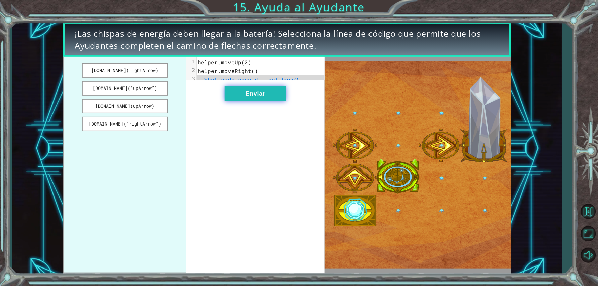
click at [265, 99] on button "Enviar" at bounding box center [255, 93] width 61 height 15
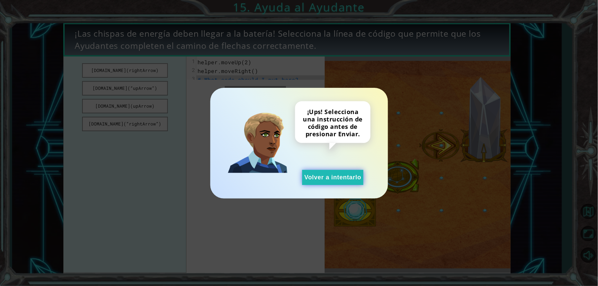
click at [349, 174] on button "Volver a intentarlo" at bounding box center [332, 177] width 61 height 15
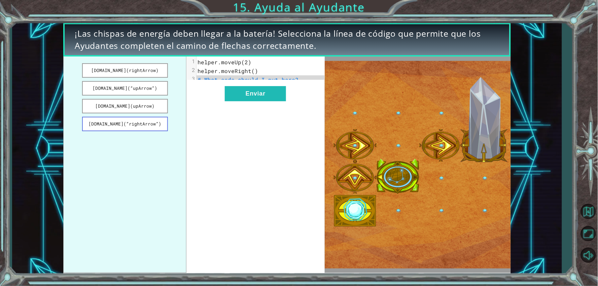
drag, startPoint x: 152, startPoint y: 123, endPoint x: 136, endPoint y: 120, distance: 16.2
click at [136, 120] on button "[DOMAIN_NAME](“rightArrow”)" at bounding box center [125, 124] width 86 height 14
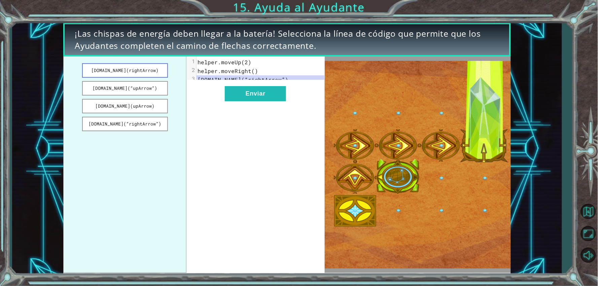
click at [159, 70] on button "[DOMAIN_NAME](rightArrow)" at bounding box center [125, 70] width 86 height 14
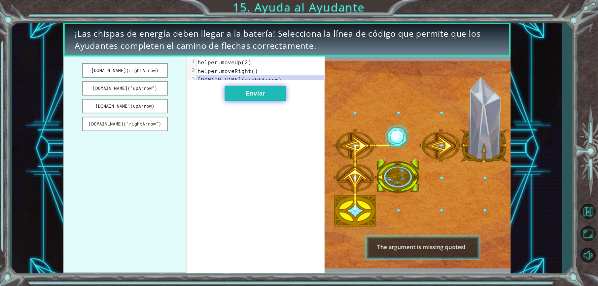
click at [241, 96] on button "Enviar" at bounding box center [255, 93] width 61 height 15
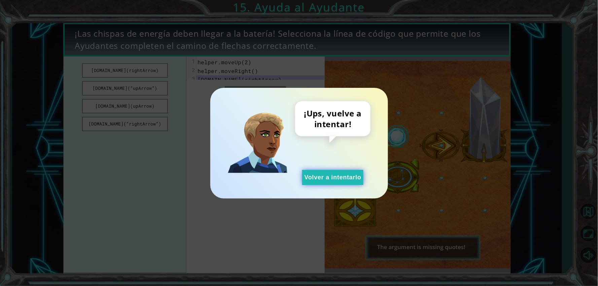
click at [321, 174] on button "Volver a intentarlo" at bounding box center [332, 177] width 61 height 15
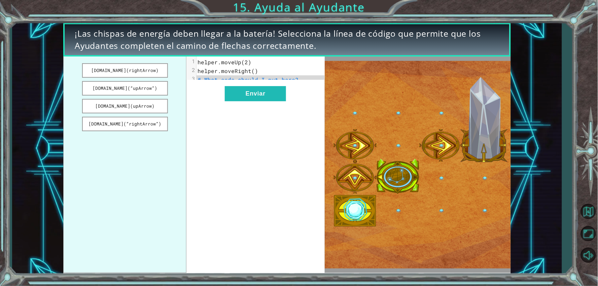
drag, startPoint x: 144, startPoint y: 122, endPoint x: 198, endPoint y: 125, distance: 54.3
click at [161, 120] on button "[DOMAIN_NAME](“rightArrow”)" at bounding box center [125, 124] width 86 height 14
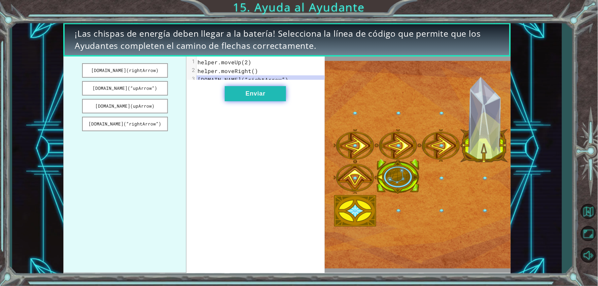
click at [251, 98] on button "Enviar" at bounding box center [255, 93] width 61 height 15
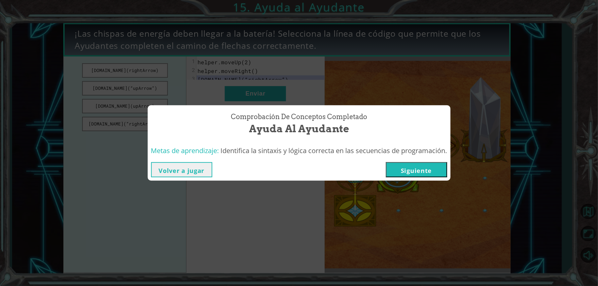
click at [427, 178] on div "Volver a jugar [GEOGRAPHIC_DATA]" at bounding box center [299, 170] width 303 height 22
click at [427, 172] on button "Siguiente" at bounding box center [416, 169] width 61 height 15
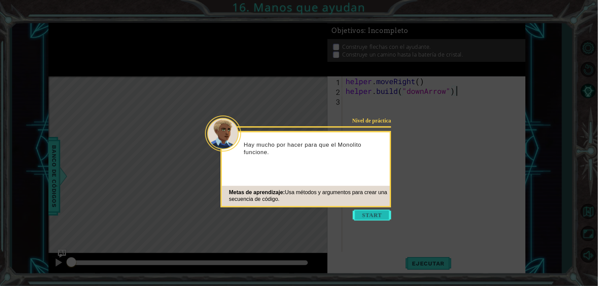
click at [374, 213] on button "Start" at bounding box center [372, 215] width 38 height 11
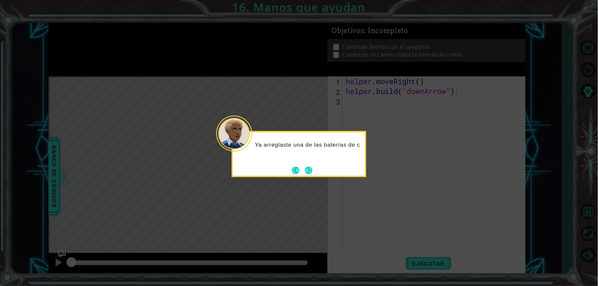
click at [315, 171] on div "Ya arreglaste una de las baterías de c" at bounding box center [299, 154] width 135 height 46
click at [315, 171] on div "Ya arreglaste una de las baterías de cristal del Monolito," at bounding box center [299, 154] width 135 height 46
click at [313, 172] on div "Ya arreglaste una de las baterías de cristal del Monolito, pero hay otro" at bounding box center [299, 154] width 135 height 46
click at [311, 172] on button "Next" at bounding box center [308, 170] width 7 height 7
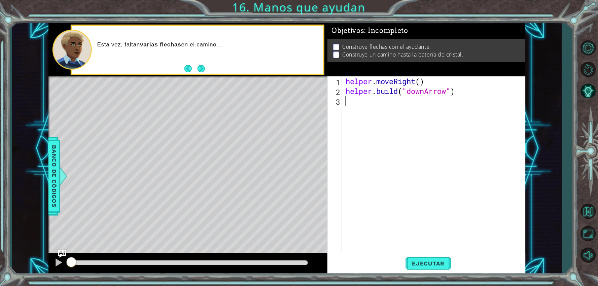
click at [436, 102] on div "helper . moveRight ( ) helper . build ( "downArrow" )" at bounding box center [435, 173] width 183 height 195
click at [433, 260] on span "Ejecutar" at bounding box center [429, 263] width 46 height 7
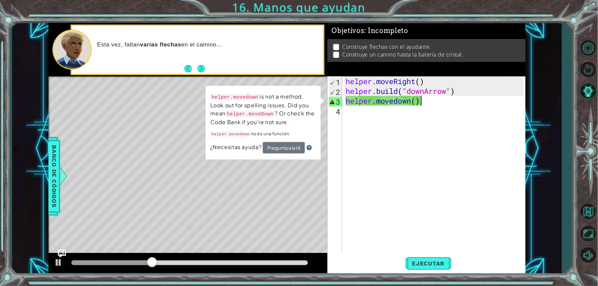
click at [401, 100] on div "helper . moveRight ( ) helper . build ( "downArrow" ) helper . [GEOGRAPHIC_DATA…" at bounding box center [435, 173] width 183 height 195
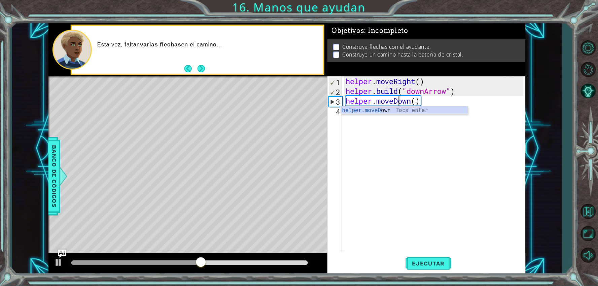
scroll to position [0, 2]
type textarea "helper.moveDown()"
drag, startPoint x: 416, startPoint y: 257, endPoint x: 418, endPoint y: 262, distance: 5.0
click at [418, 261] on button "Ejecutar" at bounding box center [429, 263] width 46 height 20
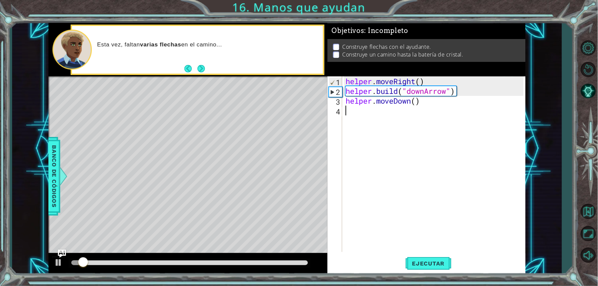
drag, startPoint x: 371, startPoint y: 108, endPoint x: 366, endPoint y: 118, distance: 11.0
click at [370, 111] on div "helper . moveRight ( ) helper . build ( "downArrow" ) helper . moveDown ( )" at bounding box center [435, 173] width 183 height 195
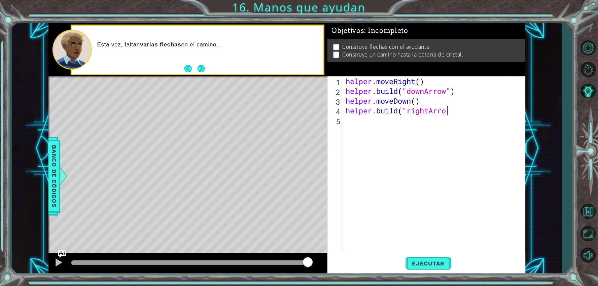
scroll to position [0, 4]
click at [423, 266] on span "Ejecutar" at bounding box center [429, 263] width 46 height 7
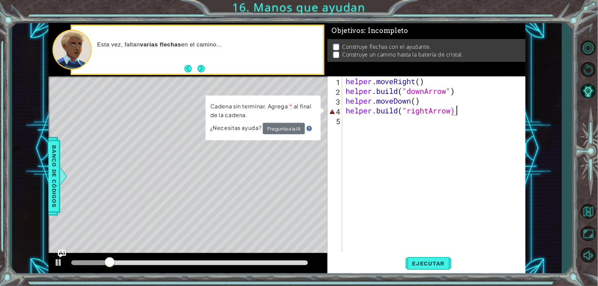
click at [450, 110] on div "helper . moveRight ( ) helper . build ( "downArrow" ) helper . moveDown ( ) hel…" at bounding box center [435, 173] width 183 height 195
click at [452, 111] on div "helper . moveRight ( ) helper . build ( "downArrow" ) helper . moveDown ( ) hel…" at bounding box center [435, 173] width 183 height 195
type textarea "[DOMAIN_NAME]("rightArrow")"
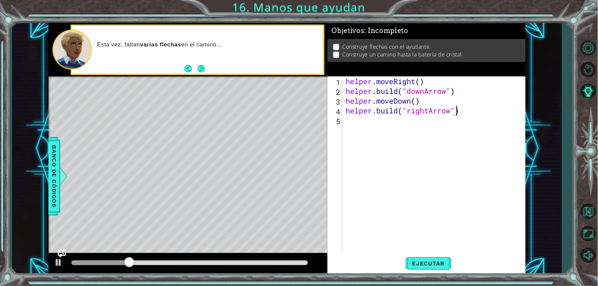
scroll to position [0, 5]
drag, startPoint x: 350, startPoint y: 114, endPoint x: 348, endPoint y: 124, distance: 10.4
click at [350, 115] on div "helper . moveRight ( ) helper . build ( "downArrow" ) helper . moveDown ( ) hel…" at bounding box center [435, 173] width 183 height 195
click at [347, 124] on div "helper . moveRight ( ) helper . build ( "downArrow" ) helper . moveDown ( ) hel…" at bounding box center [435, 173] width 183 height 195
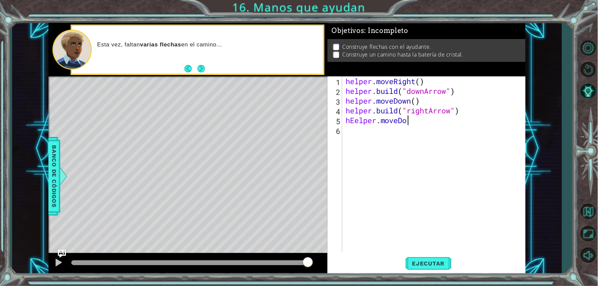
scroll to position [0, 2]
drag, startPoint x: 597, startPoint y: 39, endPoint x: 594, endPoint y: 48, distance: 9.6
click at [592, 48] on button "Opciones de nivel" at bounding box center [589, 48] width 20 height 20
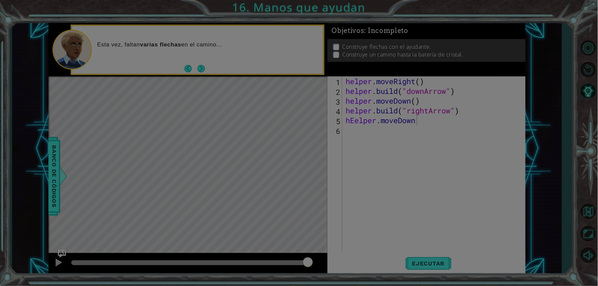
click at [0, 0] on div "Configuración del Editor Música Música encendida/apagada. Autocompletado automá…" at bounding box center [0, 0] width 0 height 0
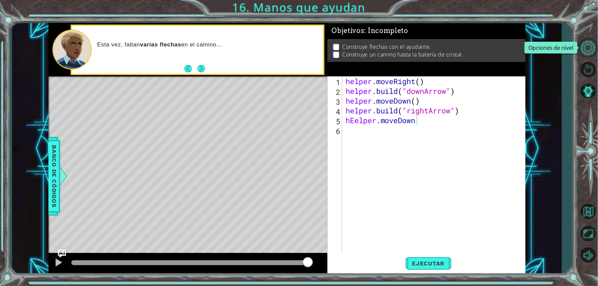
click at [592, 46] on button "Opciones de nivel" at bounding box center [589, 48] width 20 height 20
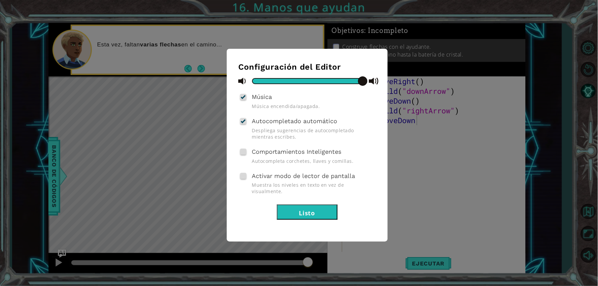
click at [240, 150] on div "Configuración del Editor Música Música encendida/apagada. Autocompletado automá…" at bounding box center [307, 145] width 161 height 193
click at [244, 152] on span at bounding box center [243, 152] width 6 height 6
click at [0, 0] on input "Comportamientos Inteligentes" at bounding box center [0, 0] width 0 height 0
drag, startPoint x: 244, startPoint y: 152, endPoint x: 268, endPoint y: 157, distance: 23.7
click at [245, 152] on div at bounding box center [243, 151] width 5 height 5
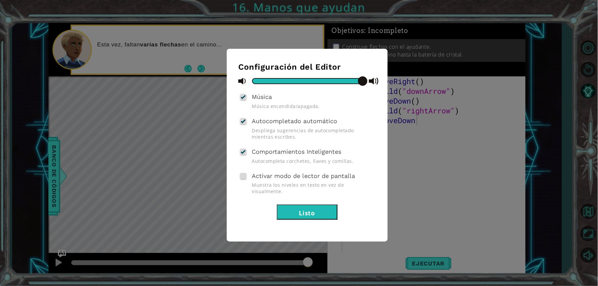
click at [0, 0] on input "Comportamientos Inteligentes" at bounding box center [0, 0] width 0 height 0
drag, startPoint x: 284, startPoint y: 158, endPoint x: 287, endPoint y: 155, distance: 3.8
click at [284, 158] on span "Autocompleta corchetes, llaves y comillas." at bounding box center [314, 161] width 124 height 6
drag, startPoint x: 237, startPoint y: 118, endPoint x: 241, endPoint y: 120, distance: 4.2
click at [239, 119] on div "Configuración del Editor Música Música encendida/apagada. Autocompletado automá…" at bounding box center [307, 145] width 161 height 193
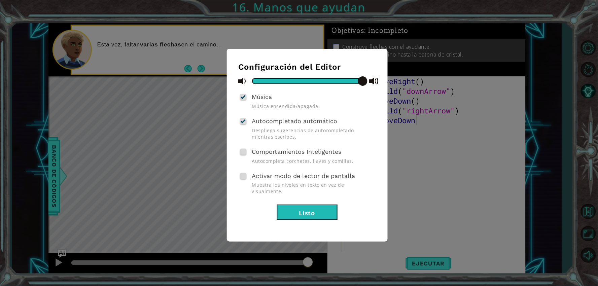
click at [243, 120] on div at bounding box center [243, 120] width 5 height 5
click at [0, 0] on input "Autocompletado automático" at bounding box center [0, 0] width 0 height 0
click at [243, 120] on span at bounding box center [243, 121] width 6 height 6
click at [0, 0] on input "Autocompletado automático" at bounding box center [0, 0] width 0 height 0
click at [243, 153] on span at bounding box center [243, 152] width 6 height 6
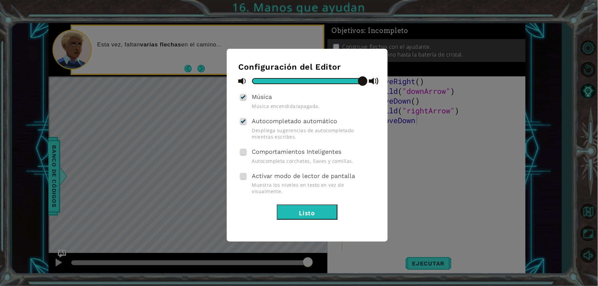
click at [0, 0] on input "Comportamientos Inteligentes" at bounding box center [0, 0] width 0 height 0
click at [243, 153] on span at bounding box center [243, 152] width 6 height 6
click at [0, 0] on input "Comportamientos Inteligentes" at bounding box center [0, 0] width 0 height 0
click at [243, 153] on span at bounding box center [243, 152] width 6 height 6
click at [0, 0] on input "Comportamientos Inteligentes" at bounding box center [0, 0] width 0 height 0
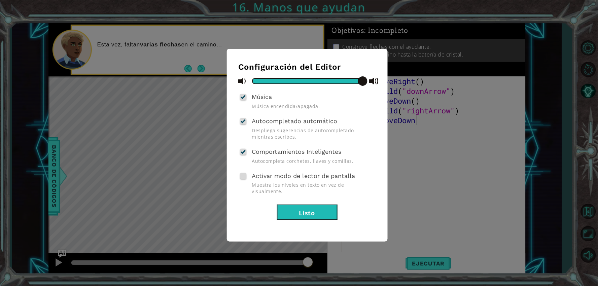
click at [290, 205] on button "Listo" at bounding box center [307, 212] width 61 height 15
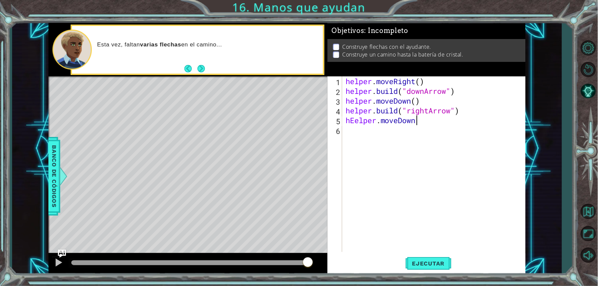
drag, startPoint x: 446, startPoint y: 116, endPoint x: 432, endPoint y: 138, distance: 26.0
click at [432, 138] on div "helper . moveRight ( ) helper . build ( "downArrow" ) helper . moveDown ( ) hel…" at bounding box center [435, 173] width 183 height 195
type textarea "hEelper.moveDown"
click at [429, 134] on div "helper . moveRight ( ) helper . build ( "downArrow" ) helper . moveDown ( ) hel…" at bounding box center [433, 164] width 179 height 176
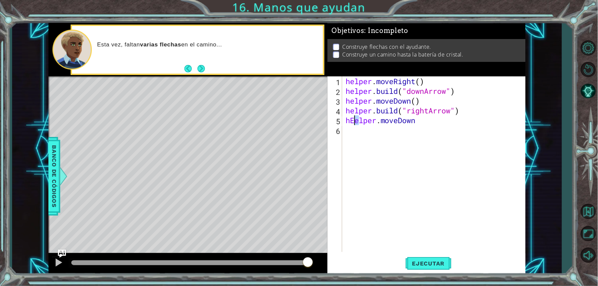
click at [355, 124] on div "helper . moveRight ( ) helper . build ( "downArrow" ) helper . moveDown ( ) hel…" at bounding box center [435, 173] width 183 height 195
click at [354, 123] on div "helper . moveRight ( ) helper . build ( "downArrow" ) helper . moveDown ( ) hel…" at bounding box center [433, 164] width 179 height 176
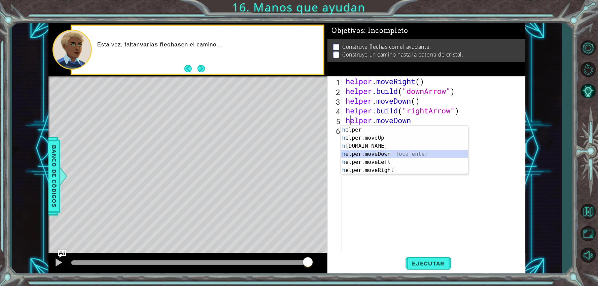
click at [363, 154] on div "h elper Toca enter h elper.moveUp Toca enter h [DOMAIN_NAME] Toca enter h elper…" at bounding box center [404, 158] width 127 height 65
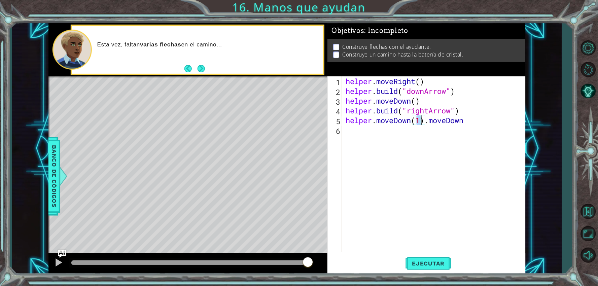
click at [466, 122] on div "helper . moveRight ( ) helper . build ( "downArrow" ) helper . moveDown ( ) hel…" at bounding box center [435, 173] width 183 height 195
click at [435, 264] on span "Ejecutar" at bounding box center [429, 263] width 46 height 7
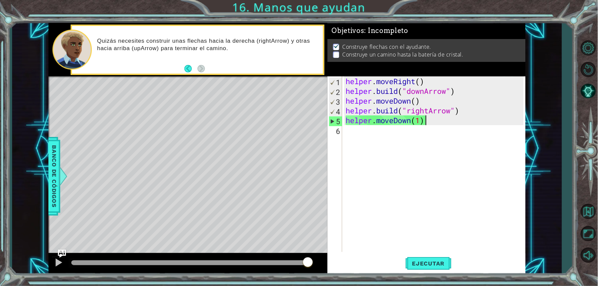
click at [405, 121] on div "helper . moveRight ( ) helper . build ( "downArrow" ) helper . moveDown ( ) hel…" at bounding box center [435, 173] width 183 height 195
click at [400, 122] on div "helper . moveRight ( ) helper . build ( "downArrow" ) helper . moveDown ( ) hel…" at bounding box center [435, 173] width 183 height 195
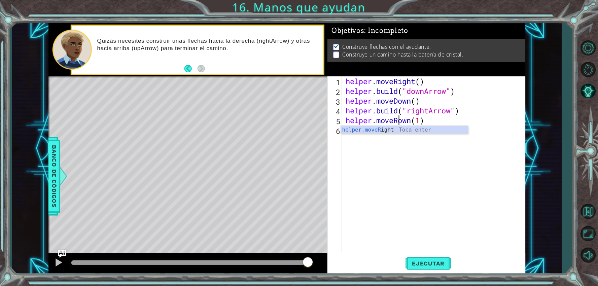
scroll to position [0, 2]
drag, startPoint x: 419, startPoint y: 121, endPoint x: 415, endPoint y: 121, distance: 4.4
click at [415, 121] on div "helper . moveRight ( ) helper . build ( "downArrow" ) helper . moveDown ( ) hel…" at bounding box center [435, 173] width 183 height 195
click at [413, 121] on div "helper . moveRight ( ) helper . build ( "downArrow" ) helper . moveDown ( ) hel…" at bounding box center [435, 173] width 183 height 195
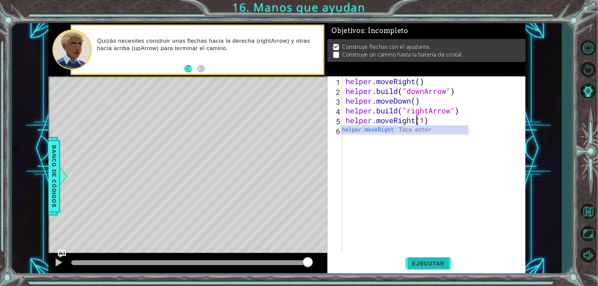
type textarea "helper.moveRight(1)"
click at [435, 261] on span "Ejecutar" at bounding box center [429, 263] width 46 height 7
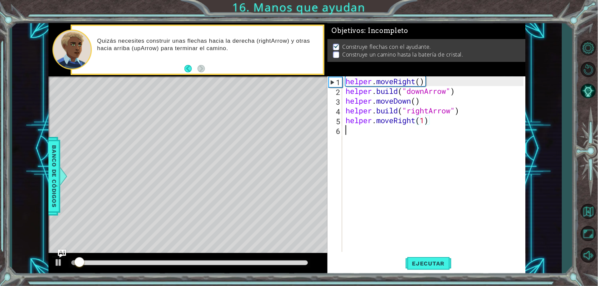
click at [364, 138] on div "helper . moveRight ( ) helper . build ( "downArrow" ) helper . moveDown ( ) hel…" at bounding box center [435, 173] width 183 height 195
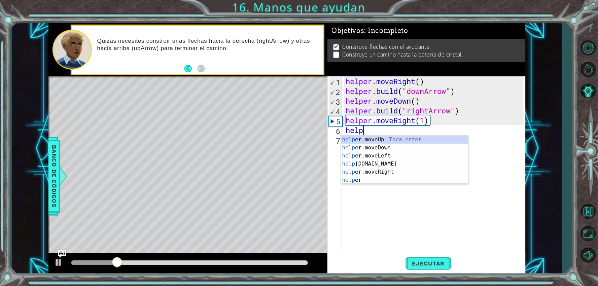
scroll to position [0, 1]
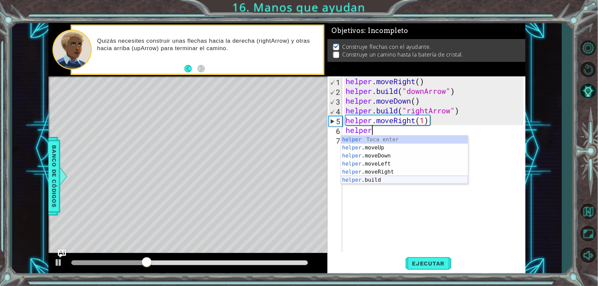
click at [361, 177] on div "helper Toca enter helper .moveUp Toca enter helper .moveDown Toca enter helper …" at bounding box center [404, 168] width 127 height 65
type textarea "[DOMAIN_NAME]("rightArrow")"
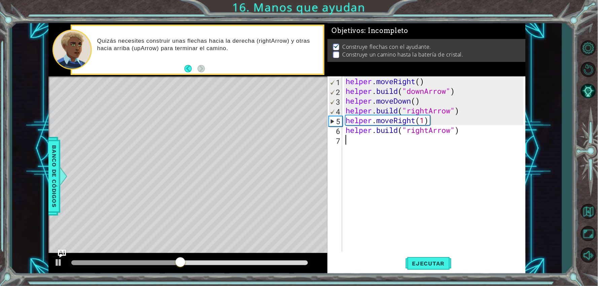
click at [416, 148] on div "helper . moveRight ( ) helper . build ( "downArrow" ) helper . moveDown ( ) hel…" at bounding box center [435, 173] width 183 height 195
click at [436, 261] on span "Ejecutar" at bounding box center [429, 263] width 46 height 7
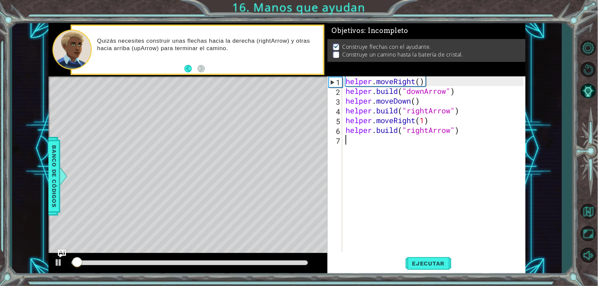
click at [365, 142] on div "helper . moveRight ( ) helper . build ( "downArrow" ) helper . moveDown ( ) hel…" at bounding box center [435, 173] width 183 height 195
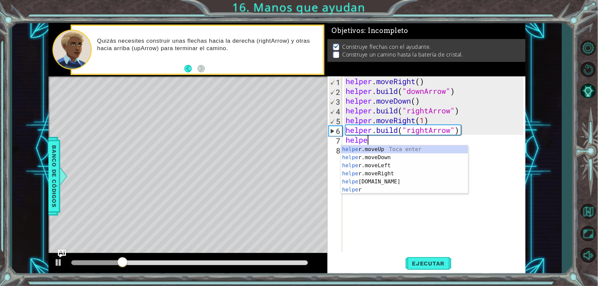
scroll to position [0, 1]
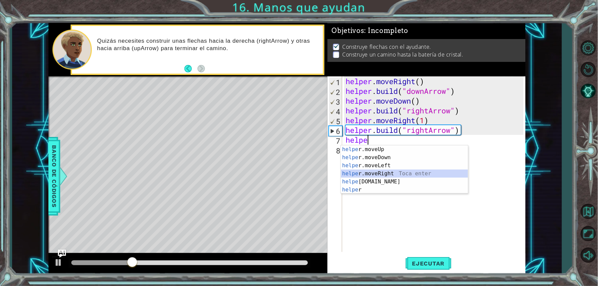
click at [378, 171] on div "helpe [PERSON_NAME]moveUp Toca enter helpe r.moveDown Toca enter helpe r.moveLe…" at bounding box center [404, 177] width 127 height 65
type textarea "helper.moveRight(1)"
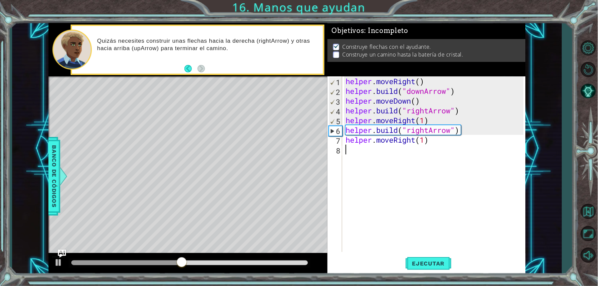
click at [382, 148] on div "helper . moveRight ( ) helper . build ( "downArrow" ) helper . moveDown ( ) hel…" at bounding box center [435, 173] width 183 height 195
click at [374, 153] on div "helper . moveRight ( ) helper . build ( "downArrow" ) helper . moveDown ( ) hel…" at bounding box center [435, 173] width 183 height 195
click at [374, 154] on div "helper . moveRight ( ) helper . build ( "downArrow" ) helper . moveDown ( ) hel…" at bounding box center [435, 173] width 183 height 195
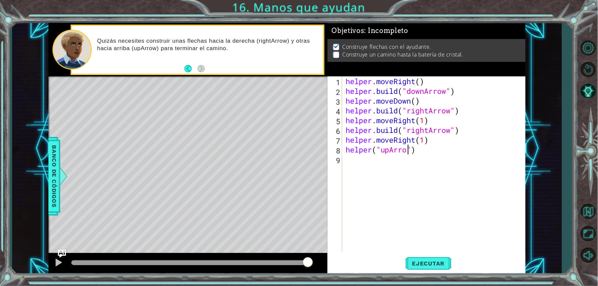
scroll to position [0, 3]
click at [374, 149] on div "helper . moveRight ( ) helper . build ( "downArrow" ) helper . moveDown ( ) hel…" at bounding box center [435, 173] width 183 height 195
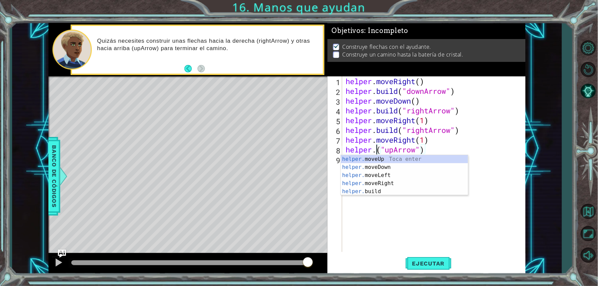
scroll to position [0, 1]
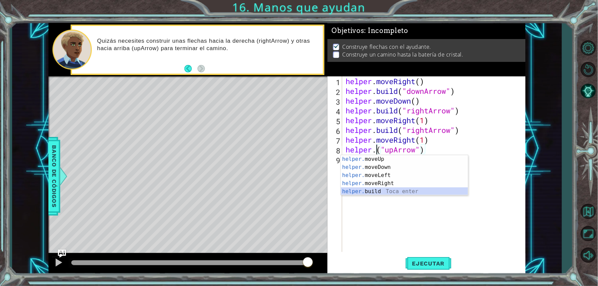
click at [372, 193] on div "helper. moveUp Toca enter helper. moveDown Toca enter helper. moveLeft Toca ent…" at bounding box center [404, 183] width 127 height 57
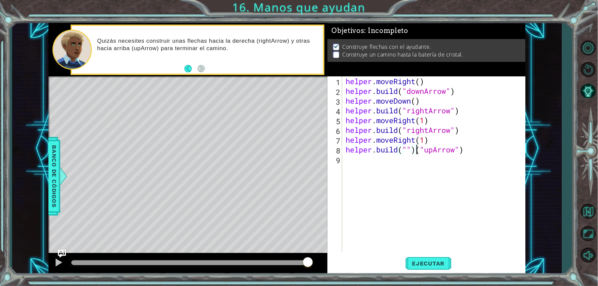
click at [419, 151] on div "helper . moveRight ( ) helper . build ( "downArrow" ) helper . moveDown ( ) hel…" at bounding box center [435, 173] width 183 height 195
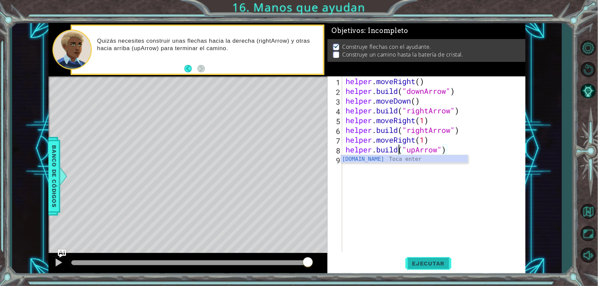
type textarea "[DOMAIN_NAME]("upArrow")"
click at [420, 263] on span "Ejecutar" at bounding box center [429, 263] width 46 height 7
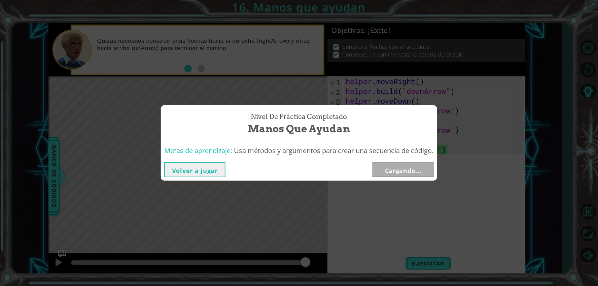
drag, startPoint x: 209, startPoint y: 257, endPoint x: 219, endPoint y: 253, distance: 11.4
click at [306, 241] on body "1 ההההההההההההההההההההההההההההההההההההההההההההההההההההההההההההההההההההההההההההה…" at bounding box center [299, 143] width 598 height 286
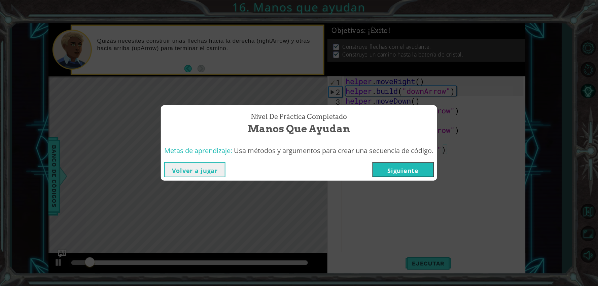
click at [409, 175] on button "Siguiente" at bounding box center [403, 169] width 61 height 15
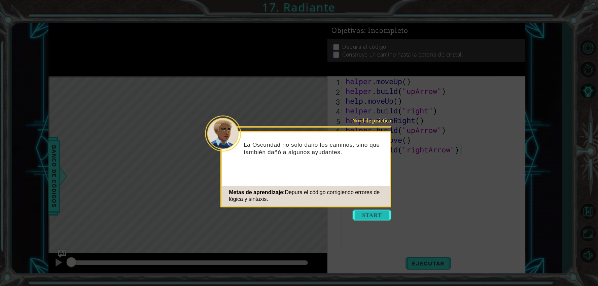
click at [363, 214] on button "Start" at bounding box center [372, 215] width 38 height 11
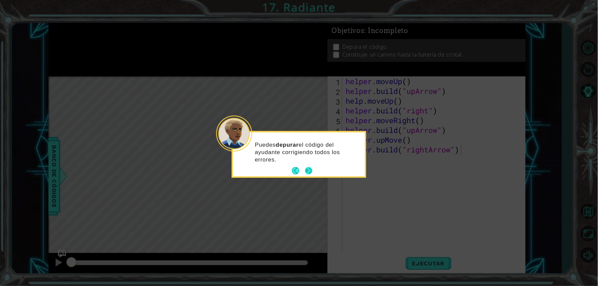
click at [306, 172] on button "Next" at bounding box center [308, 170] width 7 height 7
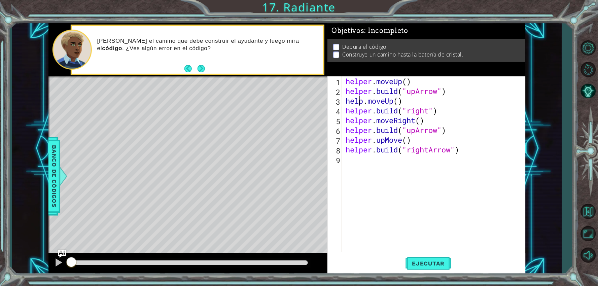
click at [361, 103] on div "helper . moveUp ( ) helper . build ( "upArrow" ) help . moveUp ( ) helper . bui…" at bounding box center [435, 173] width 183 height 195
click at [363, 101] on div "helper . moveUp ( ) helper . build ( "upArrow" ) help . moveUp ( ) helper . bui…" at bounding box center [435, 173] width 183 height 195
click at [433, 96] on div "helper . moveUp ( ) helper . build ( "upArrow" ) helper . moveUp ( ) helper . b…" at bounding box center [435, 173] width 183 height 195
type textarea "[DOMAIN_NAME]("upArrow")"
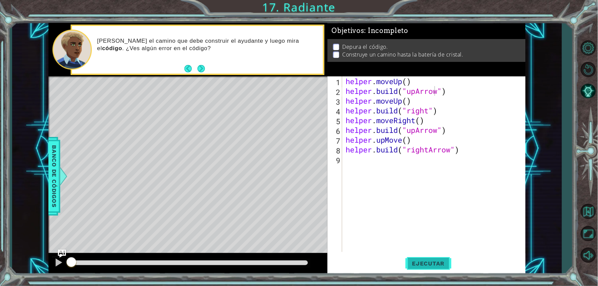
click at [437, 257] on button "Ejecutar" at bounding box center [429, 263] width 46 height 20
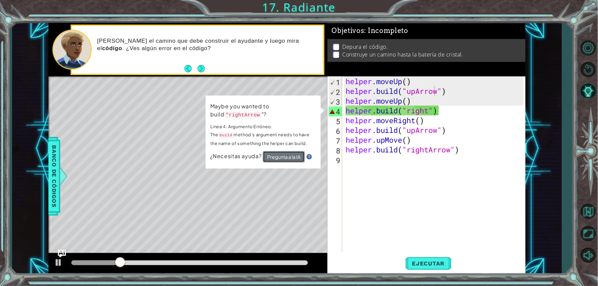
click at [285, 157] on button "Pregunta a la IA" at bounding box center [284, 156] width 42 height 11
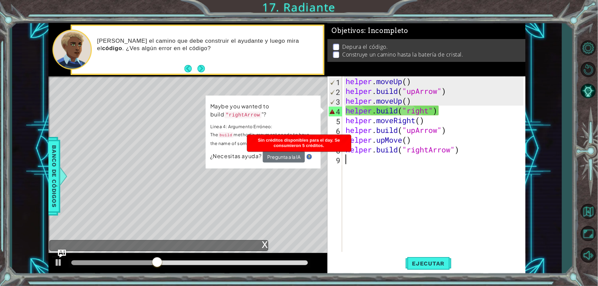
click at [355, 169] on div "helper . moveUp ( ) helper . build ( "upArrow" ) helper . moveUp ( ) helper . b…" at bounding box center [435, 173] width 183 height 195
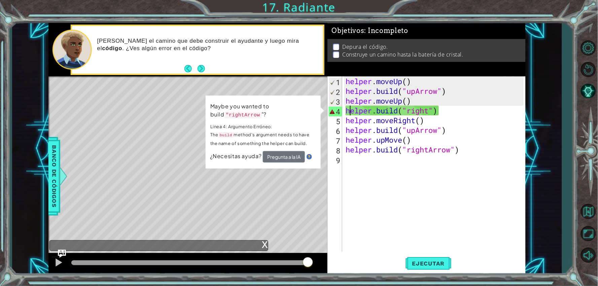
click at [351, 106] on div "helper . moveUp ( ) helper . build ( "upArrow" ) helper . moveUp ( ) helper . b…" at bounding box center [435, 173] width 183 height 195
click at [427, 266] on span "Ejecutar" at bounding box center [429, 263] width 46 height 7
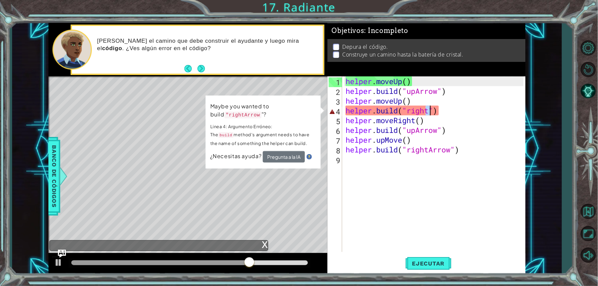
click at [428, 111] on div "helper . moveUp ( ) helper . build ( "upArrow" ) helper . moveUp ( ) helper . b…" at bounding box center [435, 173] width 183 height 195
click at [414, 126] on div "helper . moveUp ( ) helper . build ( "upArrow" ) helper . moveUp ( ) helper . b…" at bounding box center [435, 173] width 183 height 195
click at [431, 110] on div "helper . moveUp ( ) helper . build ( "upArrow" ) helper . moveUp ( ) helper . b…" at bounding box center [435, 173] width 183 height 195
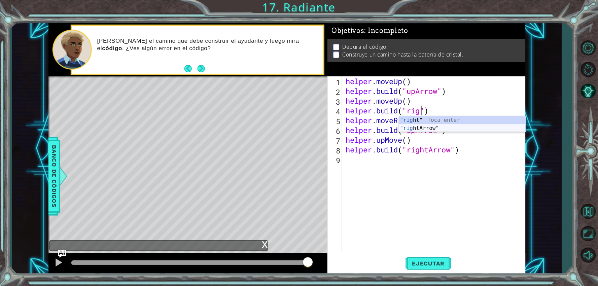
click at [434, 129] on div ""rig ht" Toca enter "rig htArrow" Toca enter" at bounding box center [462, 132] width 127 height 32
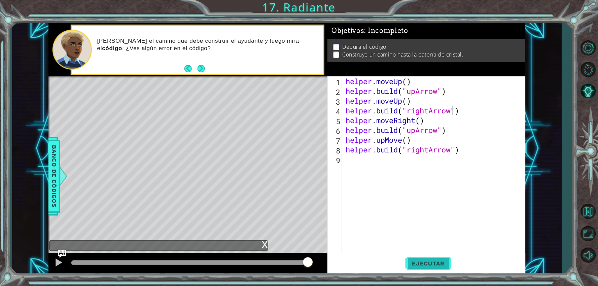
click at [432, 261] on span "Ejecutar" at bounding box center [429, 263] width 46 height 7
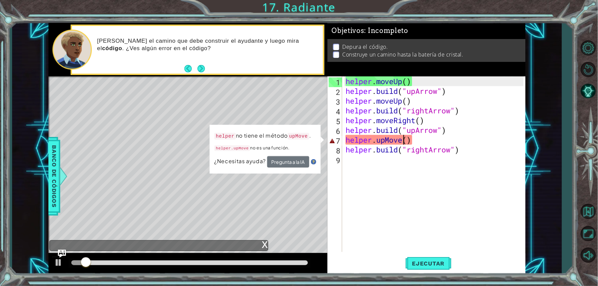
click at [406, 141] on div "helper . moveUp ( ) helper . build ( "upArrow" ) helper . moveUp ( ) helper . b…" at bounding box center [435, 173] width 183 height 195
click at [386, 144] on div "helper . moveUp ( ) helper . build ( "upArrow" ) helper . moveUp ( ) helper . b…" at bounding box center [435, 173] width 183 height 195
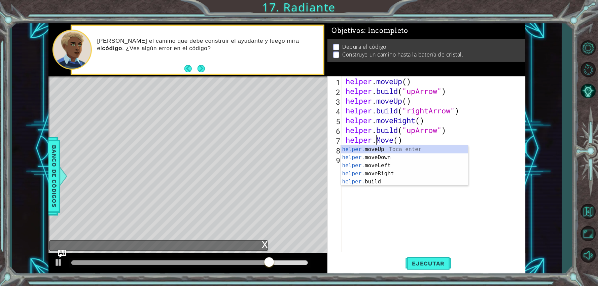
click at [386, 148] on div "helper. moveUp Toca enter helper. moveDown Toca enter helper. moveLeft Toca ent…" at bounding box center [404, 173] width 127 height 57
type textarea "helper.moveUp(1)"
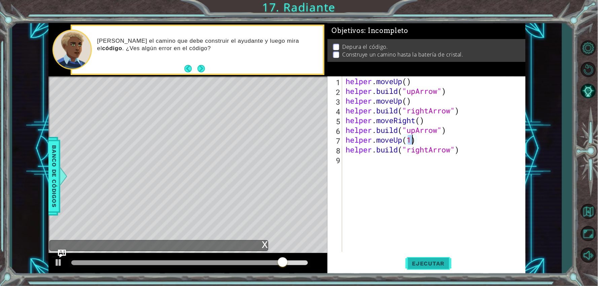
click at [417, 258] on button "Ejecutar" at bounding box center [429, 263] width 46 height 20
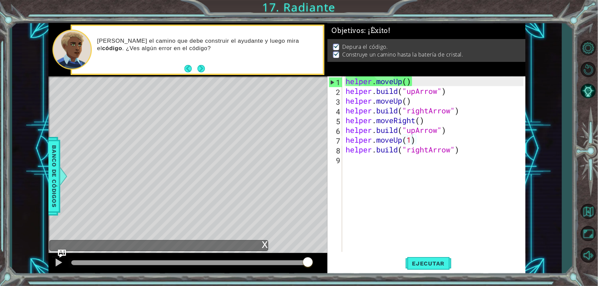
drag, startPoint x: 105, startPoint y: 265, endPoint x: 363, endPoint y: 242, distance: 259.8
click at [364, 241] on body "1 ההההההההההההההההההההההההההההההההההההההההההההההההההההההההההההההההההההההההההההה…" at bounding box center [299, 143] width 598 height 286
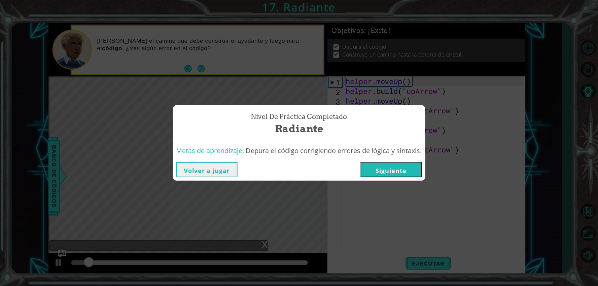
click at [419, 169] on button "Siguiente" at bounding box center [391, 169] width 61 height 15
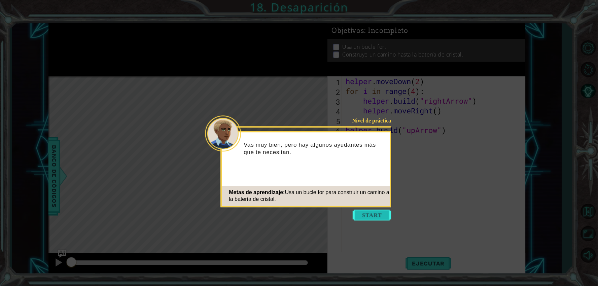
click at [382, 216] on button "Start" at bounding box center [372, 215] width 38 height 11
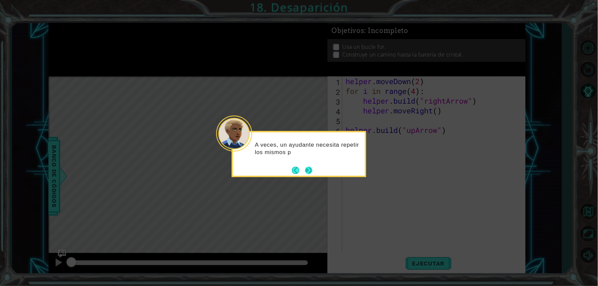
click at [306, 168] on button "Next" at bounding box center [308, 170] width 7 height 7
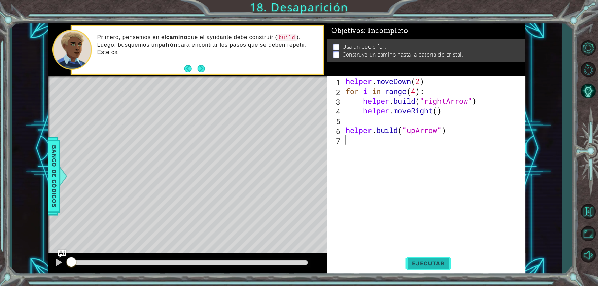
click at [449, 268] on button "Ejecutar" at bounding box center [429, 263] width 46 height 20
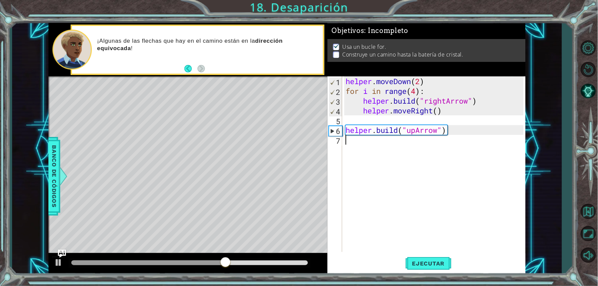
click at [373, 143] on div "helper . moveDown ( 2 ) for i in range ( 4 ) : helper . build ( "rightArrow" ) …" at bounding box center [435, 173] width 183 height 195
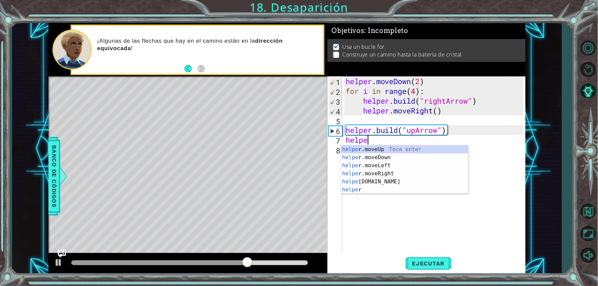
scroll to position [0, 1]
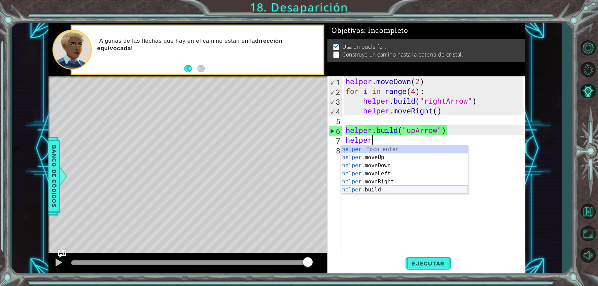
click at [388, 189] on div "helper Toca enter helper .moveUp Toca enter helper .moveDown Toca enter helper …" at bounding box center [404, 177] width 127 height 65
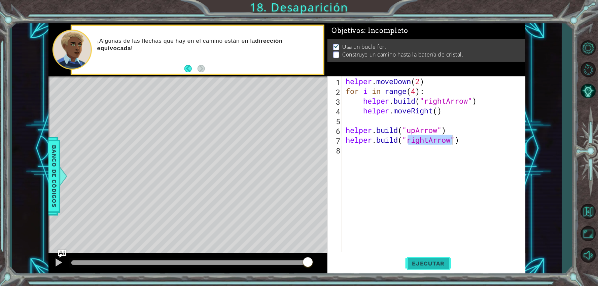
click at [442, 257] on button "Ejecutar" at bounding box center [429, 263] width 46 height 20
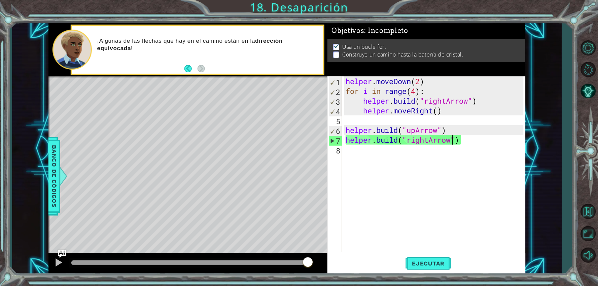
click at [312, 235] on div "methods helper moveUp() moveDown() moveLeft() moveRight() build(item) tools for…" at bounding box center [286, 149] width 477 height 252
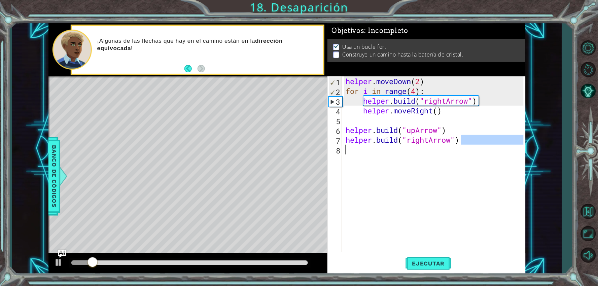
drag, startPoint x: 462, startPoint y: 145, endPoint x: 435, endPoint y: 146, distance: 26.9
click at [435, 146] on div "helper . moveDown ( 2 ) for i in range ( 4 ) : helper . build ( "rightArrow" ) …" at bounding box center [435, 173] width 183 height 195
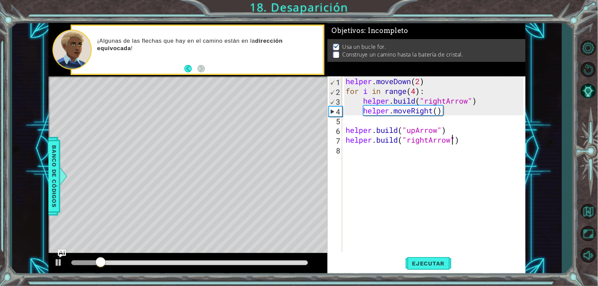
click at [454, 139] on div "helper . moveDown ( 2 ) for i in range ( 4 ) : helper . build ( "rightArrow" ) …" at bounding box center [435, 173] width 183 height 195
type textarea "[DOMAIN_NAME]("rightArrow")"
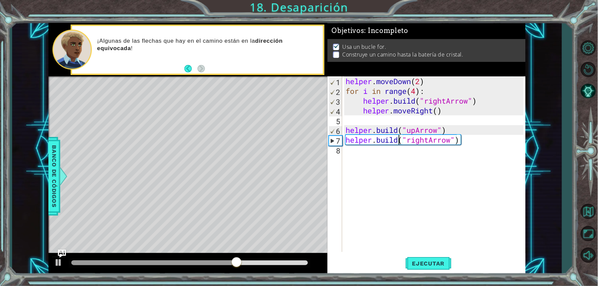
click at [399, 143] on div "helper . moveDown ( 2 ) for i in range ( 4 ) : helper . build ( "rightArrow" ) …" at bounding box center [435, 173] width 183 height 195
click at [414, 148] on div "helper . moveDown ( 2 ) for i in range ( 4 ) : helper . build ( "rightArrow" ) …" at bounding box center [435, 173] width 183 height 195
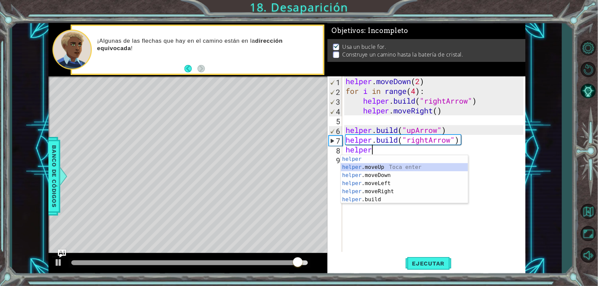
click at [450, 167] on div "helper Toca enter helper .moveUp Toca enter helper .moveDown Toca enter helper …" at bounding box center [404, 187] width 127 height 65
type textarea "helper.moveUp(1)"
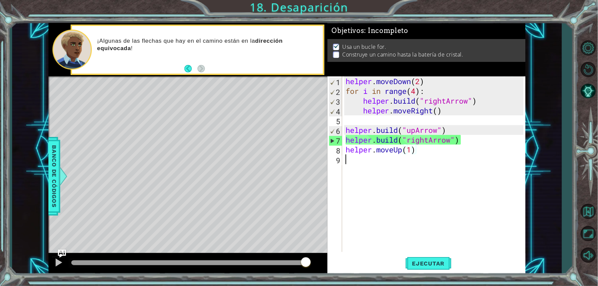
click at [429, 167] on div "helper . moveDown ( 2 ) for i in range ( 4 ) : helper . build ( "rightArrow" ) …" at bounding box center [435, 173] width 183 height 195
click at [439, 261] on span "Ejecutar" at bounding box center [429, 263] width 46 height 7
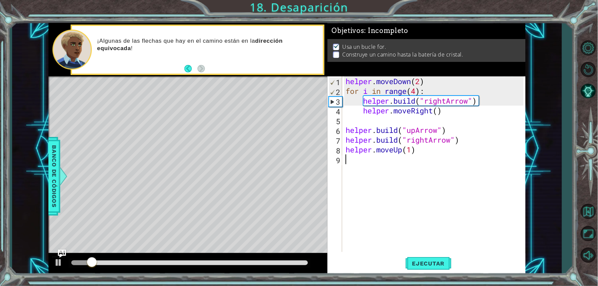
click at [407, 170] on div "helper . moveDown ( 2 ) for i in range ( 4 ) : helper . build ( "rightArrow" ) …" at bounding box center [435, 173] width 183 height 195
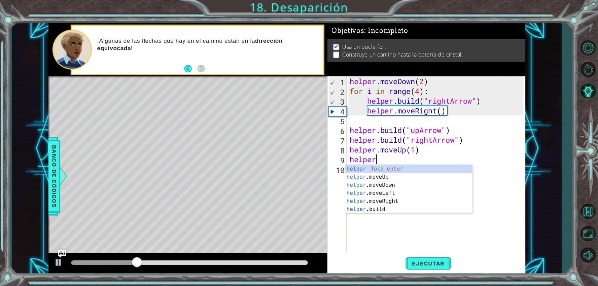
scroll to position [0, 1]
click at [396, 204] on div "helper. moveUp Toca enter helper. moveDown Toca enter helper. moveLeft Toca ent…" at bounding box center [408, 193] width 127 height 57
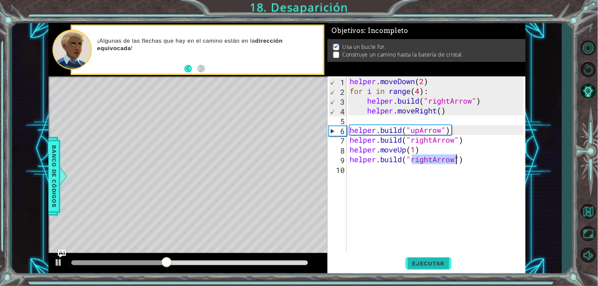
type textarea "[DOMAIN_NAME]("rightArrow")"
click at [427, 268] on button "Ejecutar" at bounding box center [429, 263] width 46 height 20
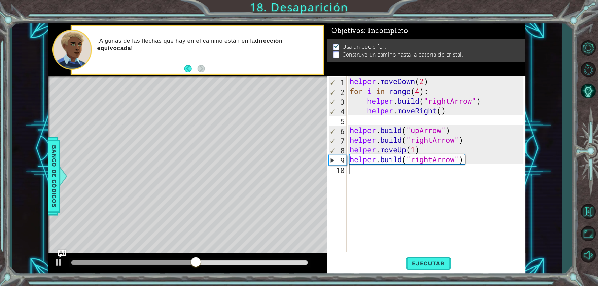
click at [382, 179] on div "helper . moveDown ( 2 ) for i in range ( 4 ) : helper . build ( "rightArrow" ) …" at bounding box center [437, 173] width 179 height 195
click at [379, 175] on div "helper . moveDown ( 2 ) for i in range ( 4 ) : helper . build ( "rightArrow" ) …" at bounding box center [437, 173] width 179 height 195
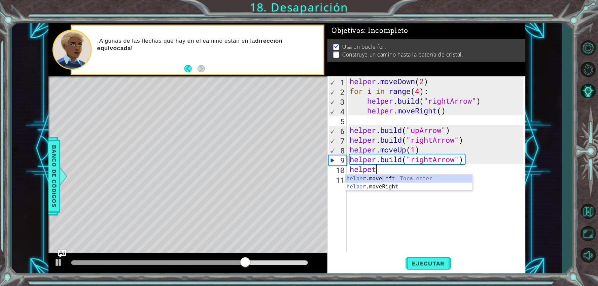
scroll to position [0, 1]
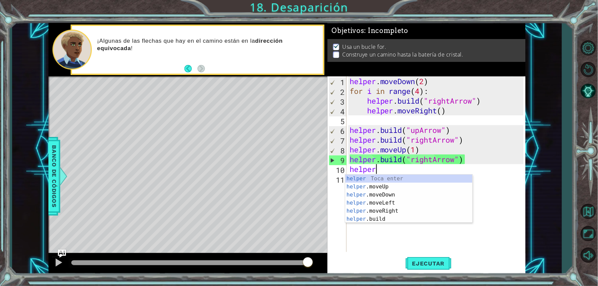
click at [430, 169] on div "helper . moveDown ( 2 ) for i in range ( 4 ) : helper . build ( "rightArrow" ) …" at bounding box center [437, 173] width 179 height 195
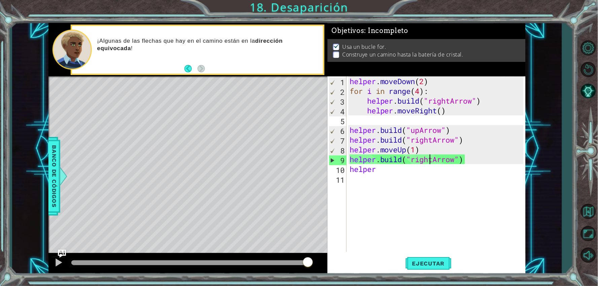
click at [430, 161] on div "helper . moveDown ( 2 ) for i in range ( 4 ) : helper . build ( "rightArrow" ) …" at bounding box center [437, 173] width 179 height 195
click at [432, 160] on div "helper . moveDown ( 2 ) for i in range ( 4 ) : helper . build ( "rightArrow" ) …" at bounding box center [437, 173] width 179 height 195
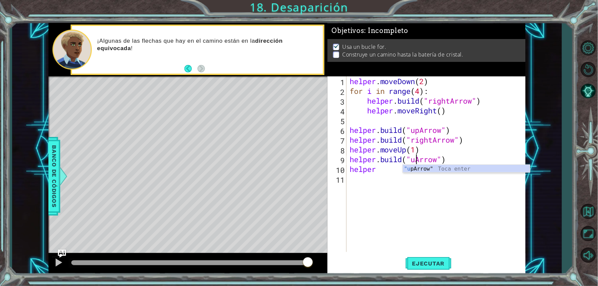
scroll to position [0, 3]
type textarea "[DOMAIN_NAME]("upArrow")"
click at [441, 257] on button "Ejecutar" at bounding box center [429, 263] width 46 height 20
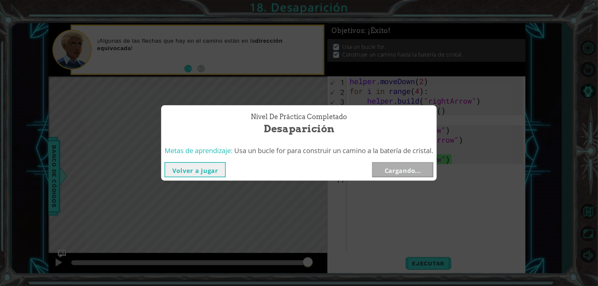
drag, startPoint x: 93, startPoint y: 261, endPoint x: 339, endPoint y: 237, distance: 247.8
click at [339, 237] on body "1 ההההההההההההההההההההההההההההההההההההההההההההההההההההההההההההההההההההההההההההה…" at bounding box center [299, 143] width 598 height 286
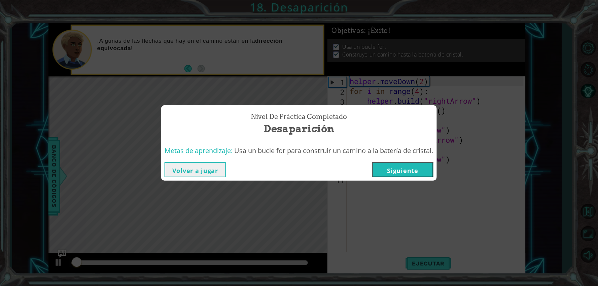
click at [403, 178] on div "Volver a jugar [GEOGRAPHIC_DATA]" at bounding box center [299, 170] width 276 height 22
click at [403, 172] on button "Siguiente" at bounding box center [402, 169] width 61 height 15
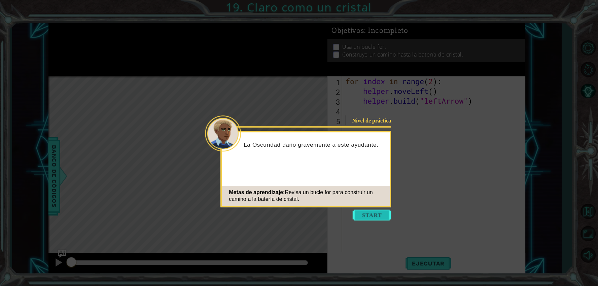
click at [377, 220] on button "Start" at bounding box center [372, 215] width 38 height 11
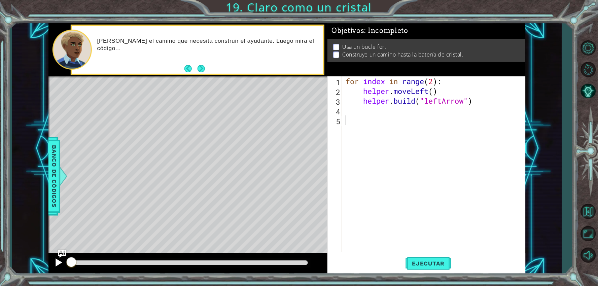
drag, startPoint x: 58, startPoint y: 271, endPoint x: 56, endPoint y: 265, distance: 6.8
click at [56, 265] on div at bounding box center [187, 264] width 279 height 22
click at [56, 265] on div at bounding box center [58, 262] width 9 height 9
click at [201, 71] on button "Next" at bounding box center [201, 68] width 7 height 7
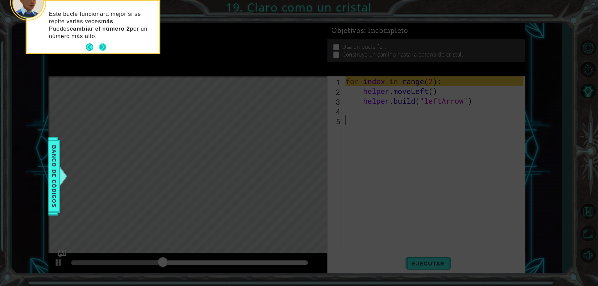
click at [103, 43] on button "Next" at bounding box center [102, 46] width 7 height 7
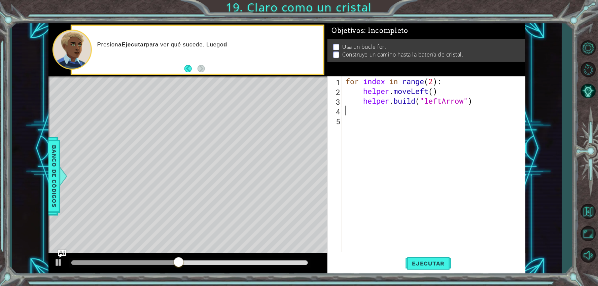
click at [370, 115] on div "for index in range ( 2 ) : helper . moveLeft ( ) helper . build ( "leftArrow" )" at bounding box center [435, 173] width 183 height 195
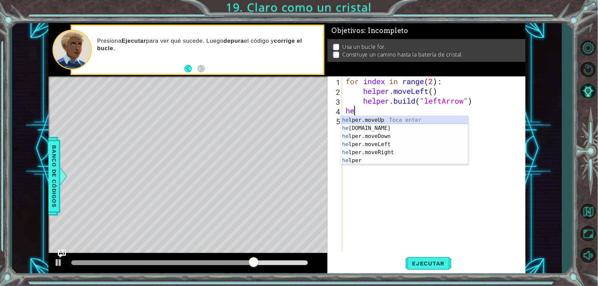
click at [368, 120] on div "he lper.moveUp Toca enter he [DOMAIN_NAME] Toca enter he lper.moveDown Toca ent…" at bounding box center [404, 148] width 127 height 65
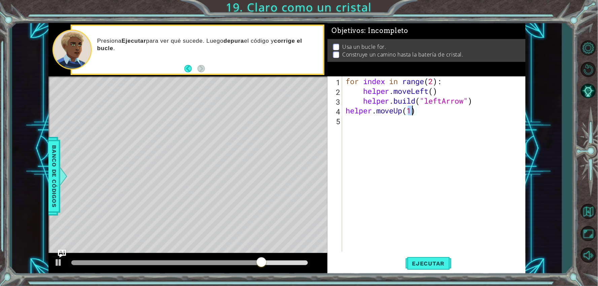
type textarea "helper.moveUp(1)"
drag, startPoint x: 446, startPoint y: 277, endPoint x: 445, endPoint y: 269, distance: 8.1
click at [446, 275] on div "1 ההההההההההההההההההההההההההההההההההההההההההההההההההההההההההההההההההההההההההההה…" at bounding box center [299, 143] width 598 height 286
click at [445, 265] on span "Ejecutar" at bounding box center [429, 263] width 46 height 7
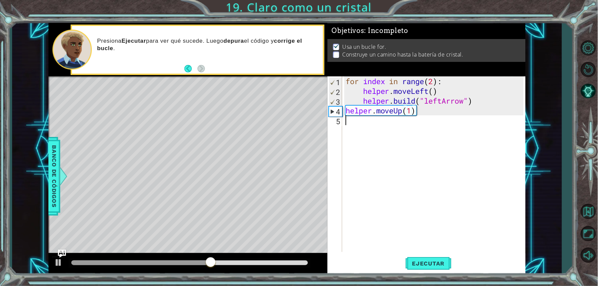
click at [404, 128] on div "for index in range ( 2 ) : helper . moveLeft ( ) helper . build ( "leftArrow" )…" at bounding box center [435, 173] width 183 height 195
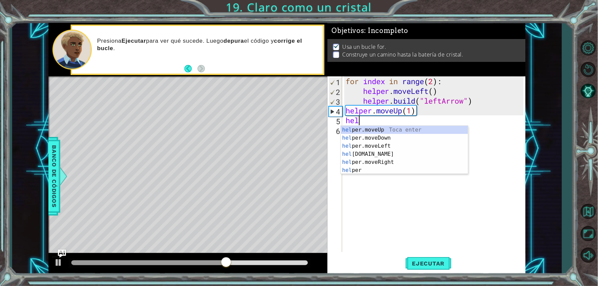
scroll to position [0, 1]
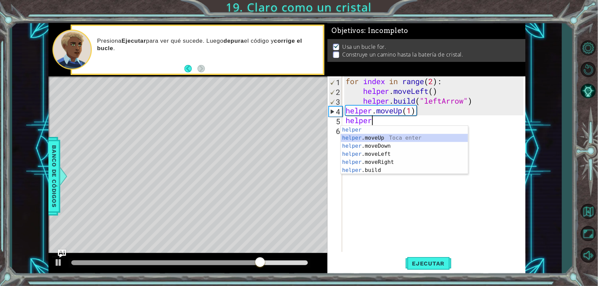
click at [400, 136] on div "helper Toca enter helper .moveUp Toca enter helper .moveDown Toca enter helper …" at bounding box center [404, 158] width 127 height 65
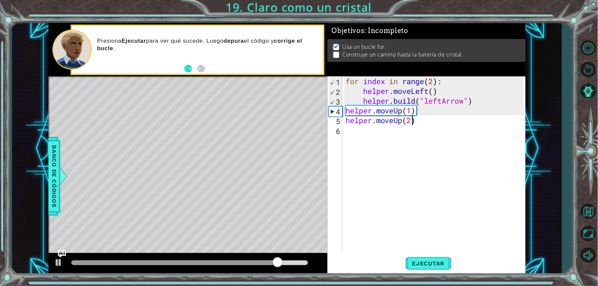
scroll to position [0, 2]
type textarea "helper.moveUp(2)"
click at [426, 259] on button "Ejecutar" at bounding box center [429, 263] width 46 height 20
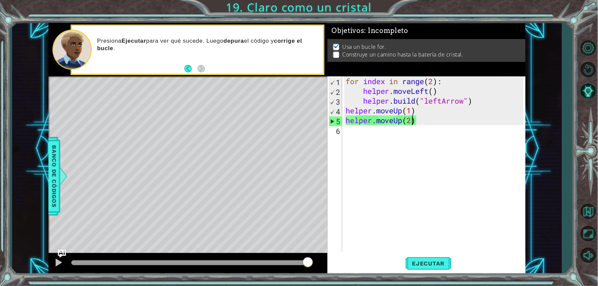
drag, startPoint x: 89, startPoint y: 259, endPoint x: 321, endPoint y: 266, distance: 232.7
click at [321, 266] on div at bounding box center [187, 264] width 279 height 22
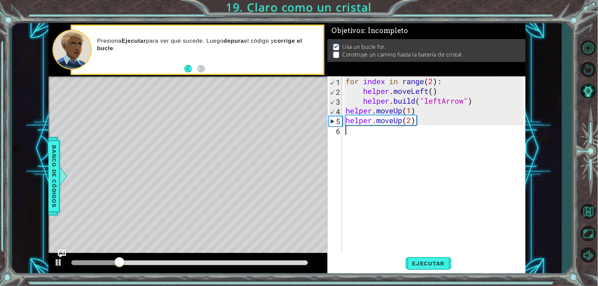
click at [423, 135] on div "for index in range ( 2 ) : helper . moveLeft ( ) helper . build ( "leftArrow" )…" at bounding box center [435, 173] width 183 height 195
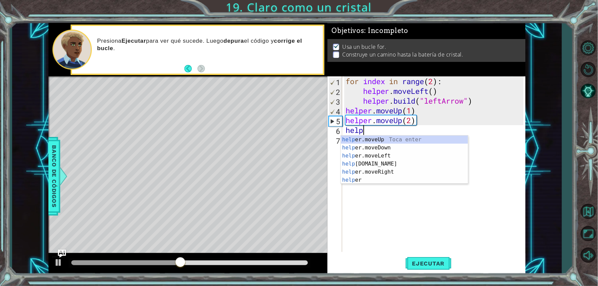
scroll to position [0, 1]
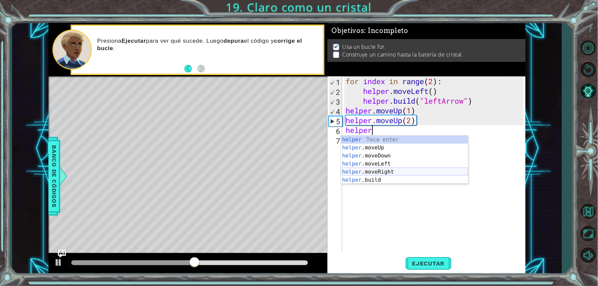
click at [361, 174] on div "helper Toca enter helper .moveUp Toca enter helper .moveDown Toca enter helper …" at bounding box center [404, 168] width 127 height 65
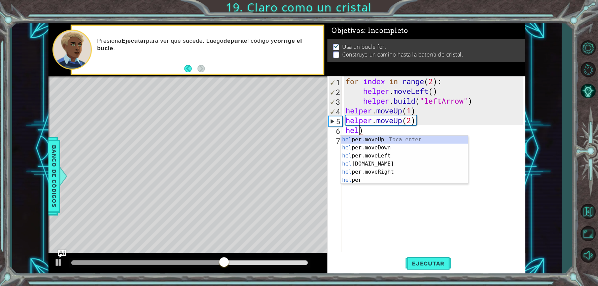
scroll to position [0, 0]
click at [363, 129] on div "for index in range ( 2 ) : helper . moveLeft ( ) helper . build ( "leftArrow" )…" at bounding box center [435, 173] width 183 height 195
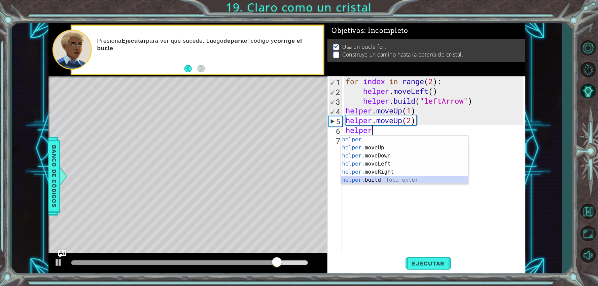
click at [377, 178] on div "helper Toca enter helper .moveUp Toca enter helper .moveDown Toca enter helper …" at bounding box center [404, 168] width 127 height 65
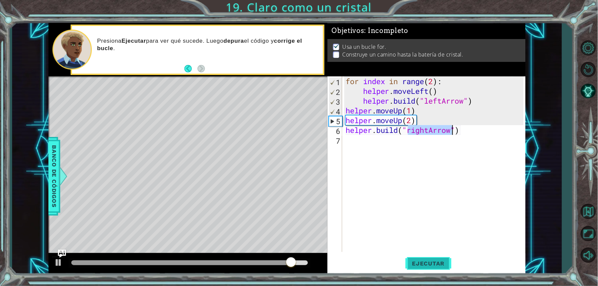
type textarea "[DOMAIN_NAME]("rightArrow")"
click at [416, 264] on span "Ejecutar" at bounding box center [429, 263] width 46 height 7
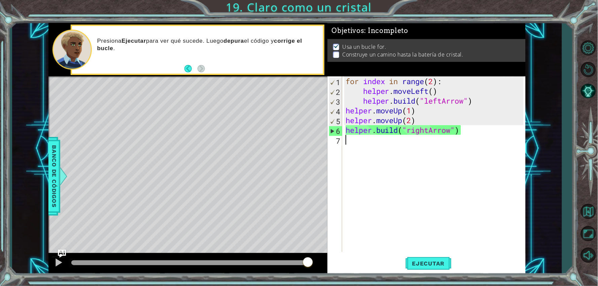
click at [447, 144] on div "for index in range ( 2 ) : helper . moveLeft ( ) helper . build ( "leftArrow" )…" at bounding box center [435, 173] width 183 height 195
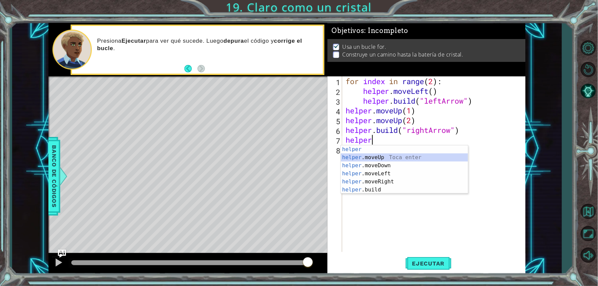
click at [375, 158] on div "helper Toca enter helper .moveUp Toca enter helper .moveDown Toca enter helper …" at bounding box center [404, 177] width 127 height 65
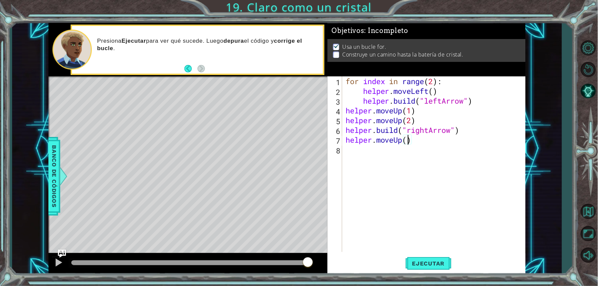
scroll to position [0, 2]
click at [405, 138] on div "for index in range ( 2 ) : helper . moveLeft ( ) helper . build ( "leftArrow" )…" at bounding box center [435, 173] width 183 height 195
type textarea "helper.move(2)"
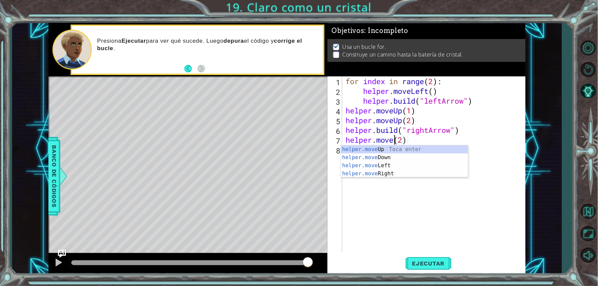
scroll to position [0, 2]
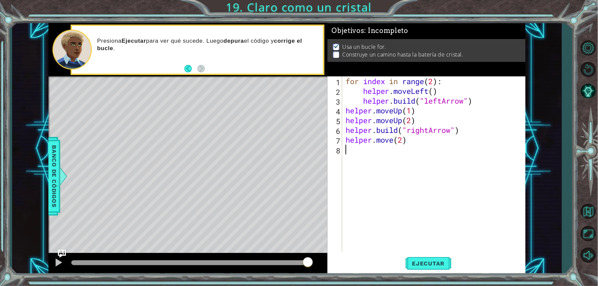
click at [404, 178] on div "for index in range ( 2 ) : helper . moveLeft ( ) helper . build ( "leftArrow" )…" at bounding box center [435, 173] width 183 height 195
click at [396, 140] on div "for index in range ( 2 ) : helper . moveLeft ( ) helper . build ( "leftArrow" )…" at bounding box center [435, 173] width 183 height 195
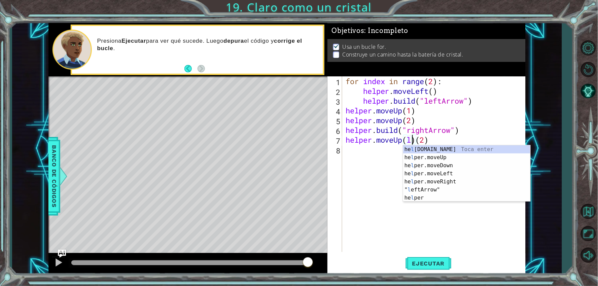
scroll to position [0, 3]
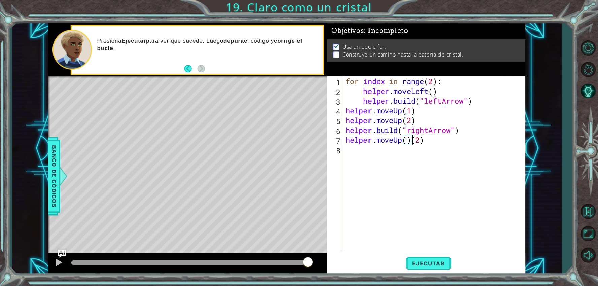
click at [413, 144] on div "for index in range ( 2 ) : helper . moveLeft ( ) helper . build ( "leftArrow" )…" at bounding box center [435, 173] width 183 height 195
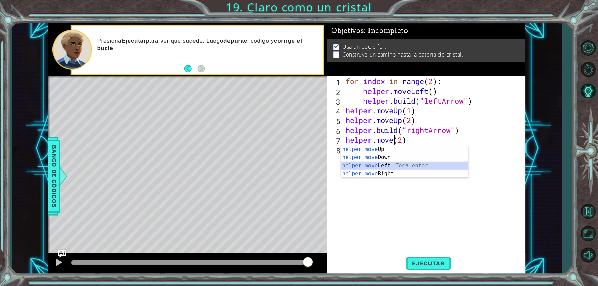
click at [385, 163] on div "helper.move Up Toca enter helper.move Down Toca enter helper.move Left Toca ent…" at bounding box center [404, 169] width 127 height 48
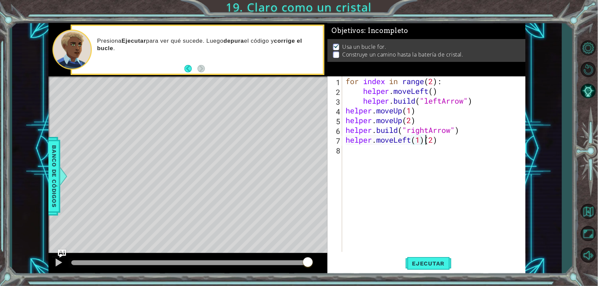
click at [425, 139] on div "for index in range ( 2 ) : helper . moveLeft ( ) helper . build ( "leftArrow" )…" at bounding box center [435, 173] width 183 height 195
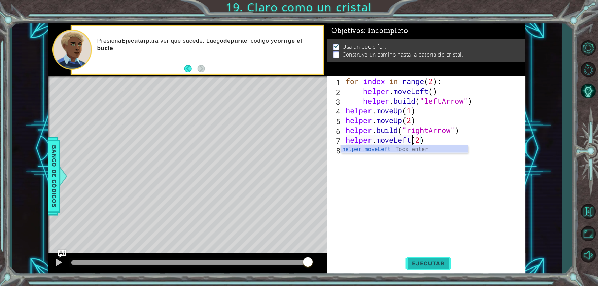
type textarea "helper.moveLeft(2)"
click at [414, 269] on button "Ejecutar" at bounding box center [429, 263] width 46 height 20
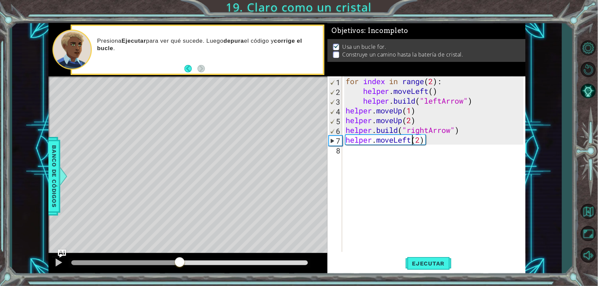
drag, startPoint x: 113, startPoint y: 261, endPoint x: 187, endPoint y: 273, distance: 75.1
click at [187, 273] on div at bounding box center [187, 264] width 279 height 22
click at [400, 160] on div "for index in range ( 2 ) : helper . moveLeft ( ) helper . build ( "leftArrow" )…" at bounding box center [435, 173] width 183 height 195
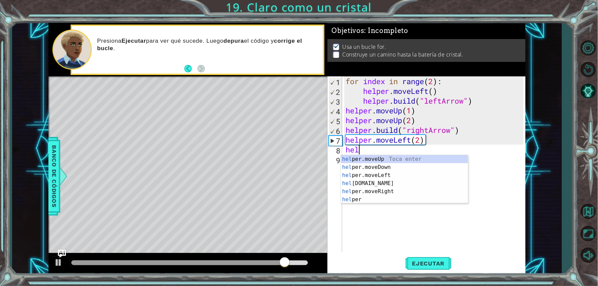
scroll to position [0, 1]
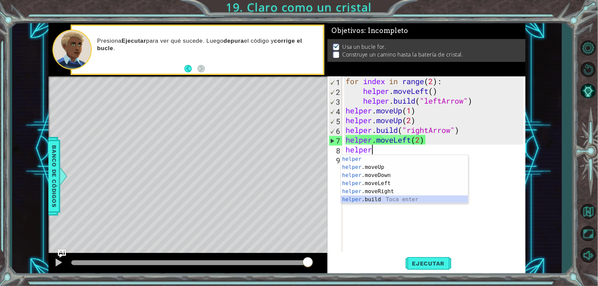
click at [394, 201] on div "helper Toca enter helper .moveUp Toca enter helper .moveDown Toca enter helper …" at bounding box center [404, 187] width 127 height 65
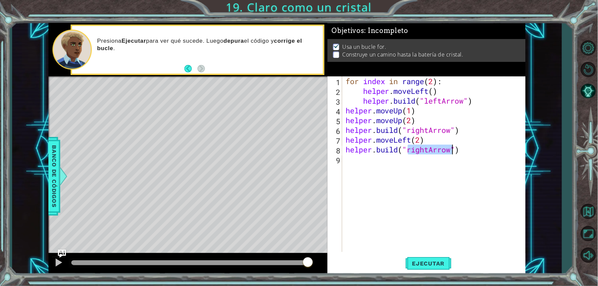
type textarea "[DOMAIN_NAME]("rightArrow")"
click at [428, 274] on div "[DOMAIN_NAME]("rightArrow") 1 2 3 4 5 6 7 8 9 for index in range ( 2 ) : helper…" at bounding box center [426, 175] width 198 height 198
click at [429, 263] on span "Ejecutar" at bounding box center [429, 263] width 46 height 7
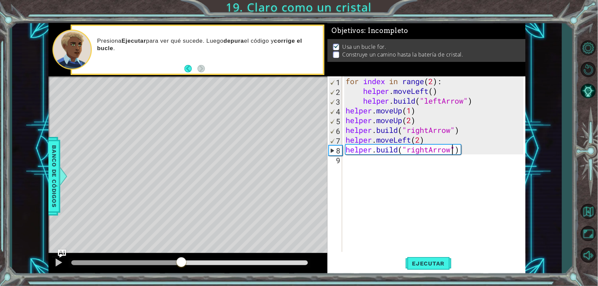
drag, startPoint x: 87, startPoint y: 262, endPoint x: 182, endPoint y: 281, distance: 96.8
click at [182, 281] on div "1 ההההההההההההההההההההההההההההההההההההההההההההההההההההההההההההההההההההההההההההה…" at bounding box center [299, 143] width 598 height 286
click at [433, 169] on div "for index in range ( 2 ) : helper . moveLeft ( ) helper . build ( "leftArrow" )…" at bounding box center [435, 173] width 183 height 195
click at [421, 140] on div "for index in range ( 2 ) : helper . moveLeft ( ) helper . build ( "leftArrow" )…" at bounding box center [435, 173] width 183 height 195
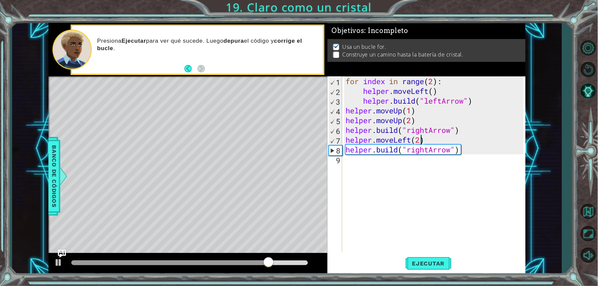
type textarea "helper.moveLeft()"
click at [431, 265] on span "Ejecutar" at bounding box center [429, 263] width 46 height 7
click at [367, 159] on div "for index in range ( 2 ) : helper . moveLeft ( ) helper . build ( "leftArrow" )…" at bounding box center [435, 173] width 183 height 195
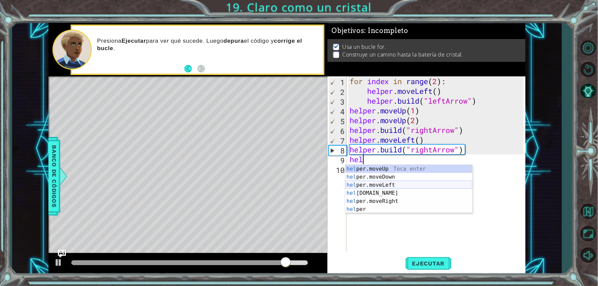
click at [373, 186] on div "hel per.moveUp Toca enter hel per.moveDown Toca enter hel per.moveLeft Toca ent…" at bounding box center [408, 197] width 127 height 65
type textarea "helper.moveLeft(1)"
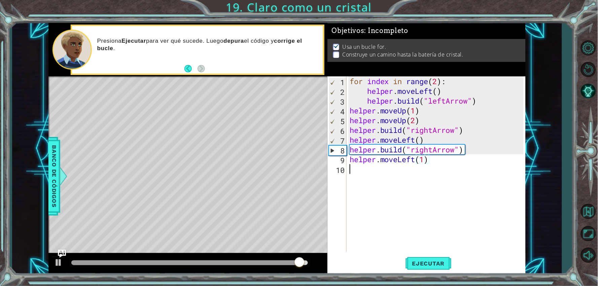
click at [365, 170] on div "for index in range ( 2 ) : helper . moveLeft ( ) helper . build ( "leftArrow" )…" at bounding box center [437, 173] width 179 height 195
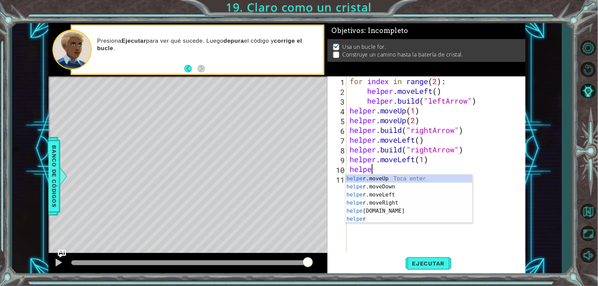
scroll to position [0, 1]
click at [380, 214] on div "helper Toca enter helper .moveUp Toca enter helper .moveDown Toca enter helper …" at bounding box center [408, 207] width 127 height 65
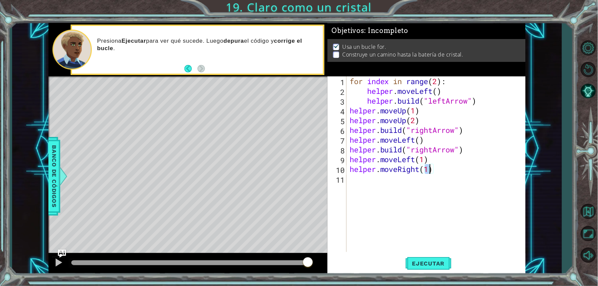
click at [447, 166] on div "for index in range ( 2 ) : helper . moveLeft ( ) helper . build ( "leftArrow" )…" at bounding box center [437, 173] width 179 height 195
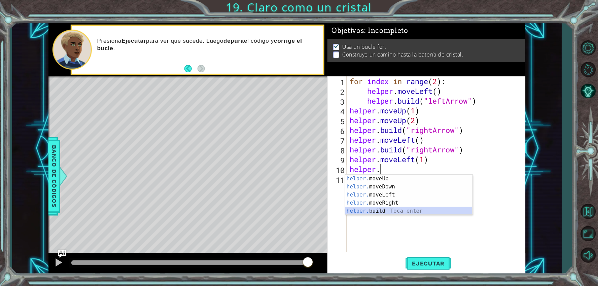
click at [427, 210] on div "helper. moveUp Toca enter helper. moveDown Toca enter helper. moveLeft Toca ent…" at bounding box center [408, 203] width 127 height 57
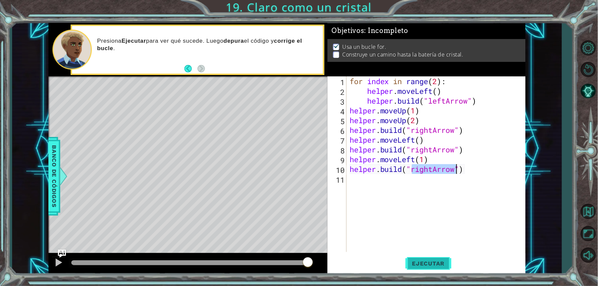
click at [439, 260] on span "Ejecutar" at bounding box center [429, 263] width 46 height 7
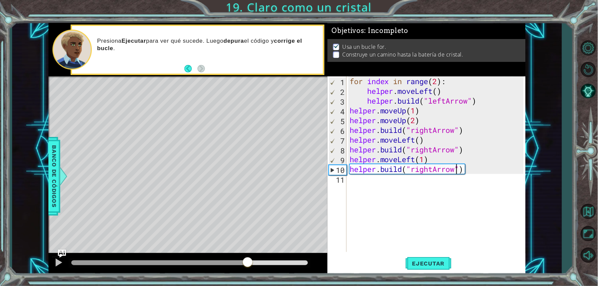
click at [248, 228] on div "methods helper moveUp() moveDown() moveLeft() moveRight() build(item) tools for…" at bounding box center [286, 149] width 477 height 252
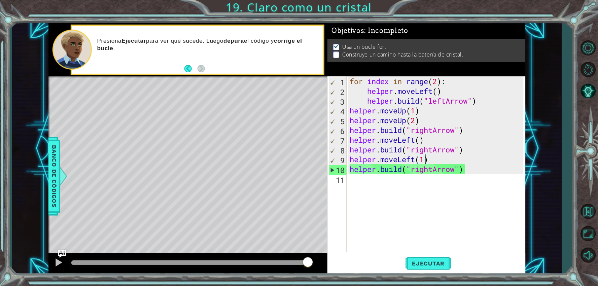
click at [425, 159] on div "for index in range ( 2 ) : helper . moveLeft ( ) helper . build ( "leftArrow" )…" at bounding box center [437, 173] width 179 height 195
drag, startPoint x: 431, startPoint y: 140, endPoint x: 429, endPoint y: 156, distance: 15.9
click at [429, 156] on div "for index in range ( 2 ) : helper . moveLeft ( ) helper . build ( "leftArrow" )…" at bounding box center [437, 173] width 179 height 195
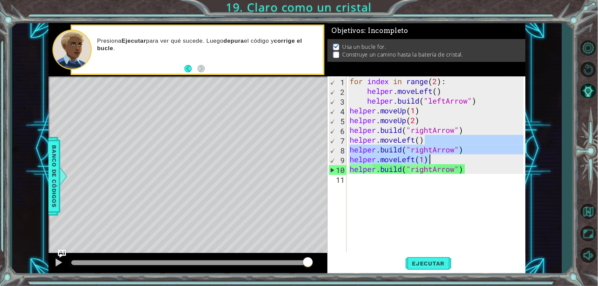
click at [430, 153] on div "for index in range ( 2 ) : helper . moveLeft ( ) helper . build ( "leftArrow" )…" at bounding box center [435, 164] width 175 height 176
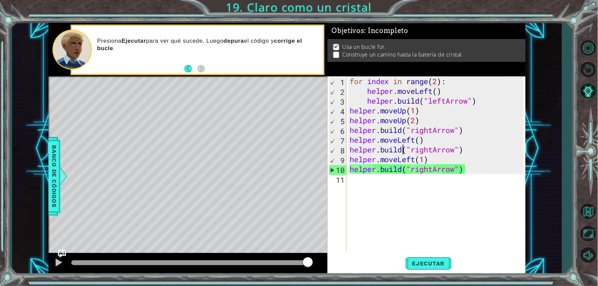
click at [404, 149] on div "for index in range ( 2 ) : helper . moveLeft ( ) helper . build ( "leftArrow" )…" at bounding box center [437, 173] width 179 height 195
click at [433, 150] on div "for index in range ( 2 ) : helper . moveLeft ( ) helper . build ( "leftArrow" )…" at bounding box center [437, 173] width 179 height 195
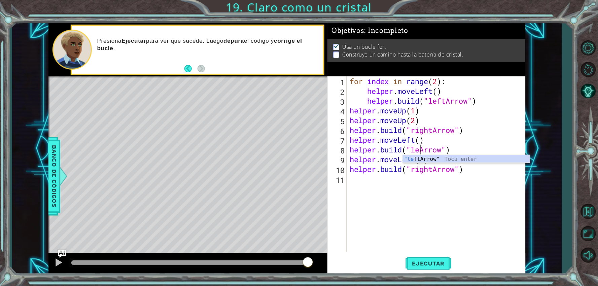
scroll to position [0, 3]
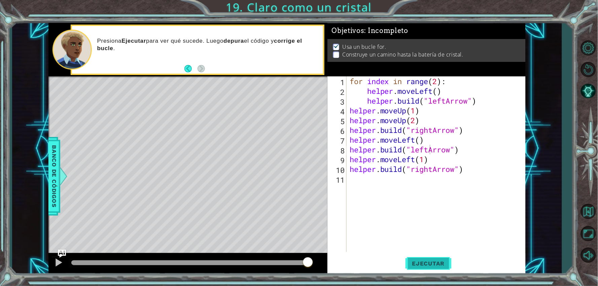
click at [431, 264] on span "Ejecutar" at bounding box center [429, 263] width 46 height 7
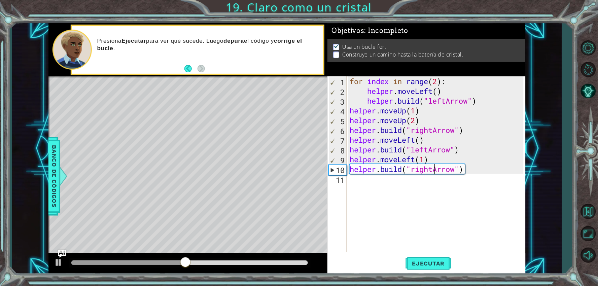
click at [433, 169] on div "for index in range ( 2 ) : helper . moveLeft ( ) helper . build ( "leftArrow" )…" at bounding box center [437, 173] width 179 height 195
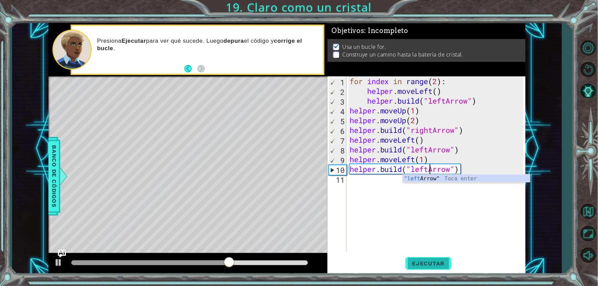
type textarea "[DOMAIN_NAME]("leftArrow")"
click at [427, 254] on button "Ejecutar" at bounding box center [429, 263] width 46 height 20
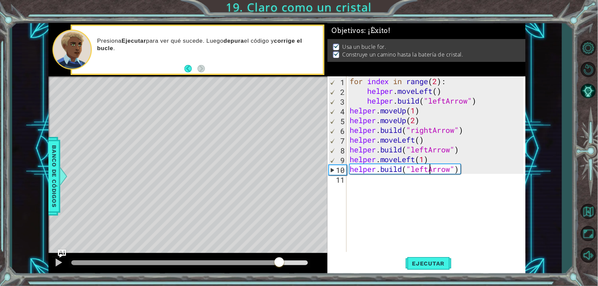
drag, startPoint x: 93, startPoint y: 264, endPoint x: 280, endPoint y: 304, distance: 190.7
click at [280, 286] on html "1 ההההההההההההההההההההההההההההההההההההההההההההההההההההההההההההההההההההההההההההה…" at bounding box center [299, 143] width 598 height 286
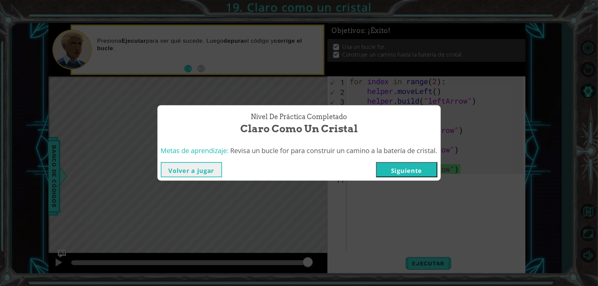
click at [426, 164] on button "Siguiente" at bounding box center [406, 169] width 61 height 15
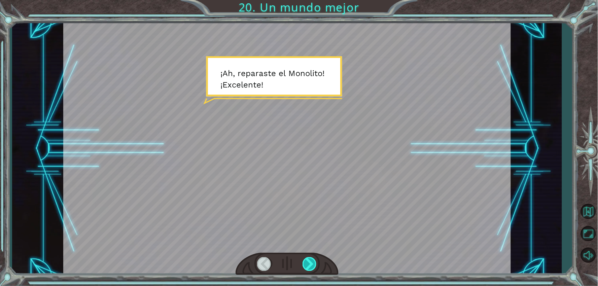
click at [315, 268] on div at bounding box center [310, 263] width 14 height 13
click at [307, 261] on div at bounding box center [310, 263] width 14 height 13
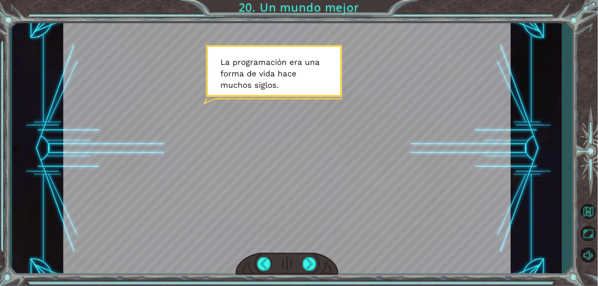
click at [319, 264] on div at bounding box center [287, 264] width 103 height 23
click at [314, 265] on div at bounding box center [310, 263] width 14 height 13
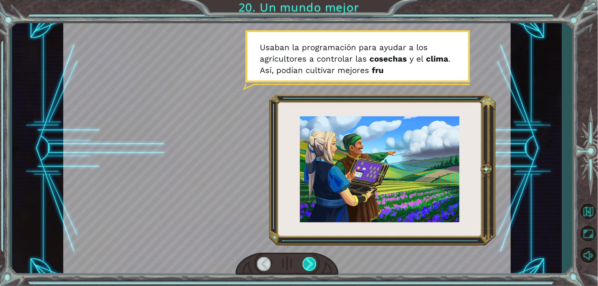
click at [311, 262] on div at bounding box center [310, 263] width 14 height 13
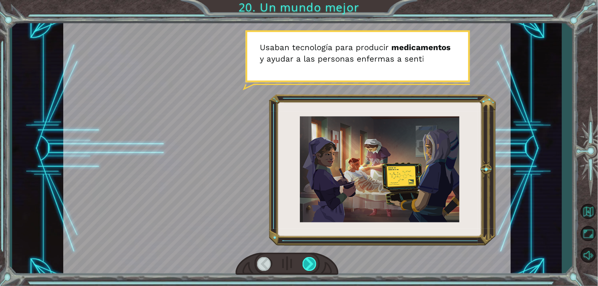
click at [312, 264] on div at bounding box center [310, 263] width 14 height 13
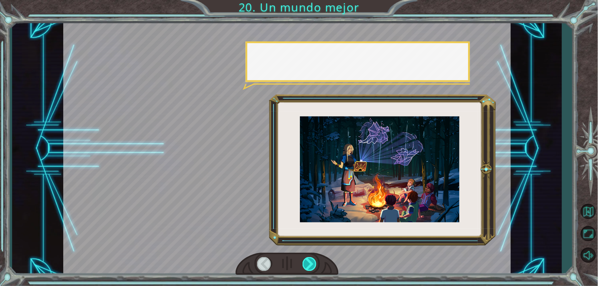
click at [311, 264] on div at bounding box center [310, 263] width 14 height 13
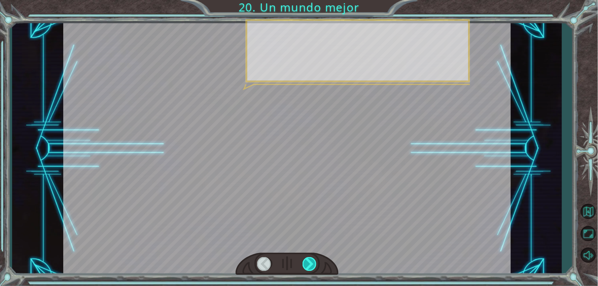
click at [311, 264] on div at bounding box center [310, 263] width 14 height 13
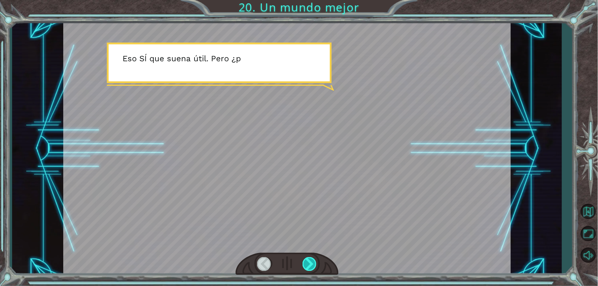
click at [311, 264] on div at bounding box center [310, 263] width 14 height 13
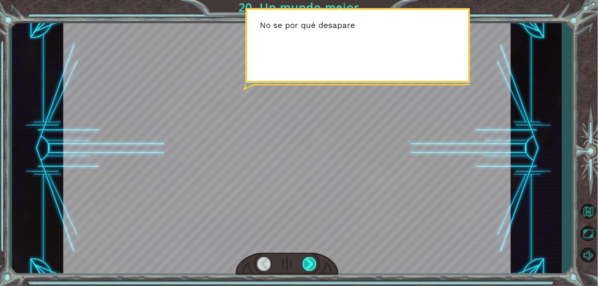
click at [311, 264] on div at bounding box center [310, 263] width 14 height 13
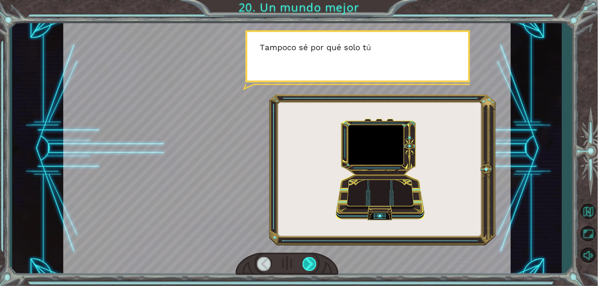
click at [311, 264] on div at bounding box center [310, 263] width 14 height 13
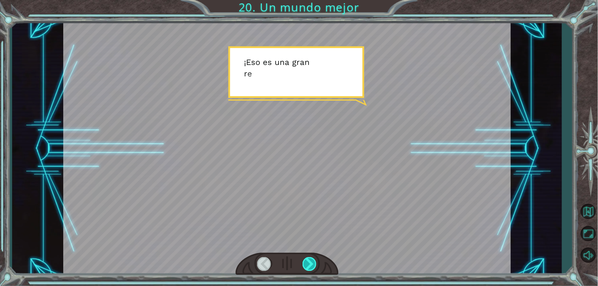
click at [311, 265] on div at bounding box center [310, 263] width 14 height 13
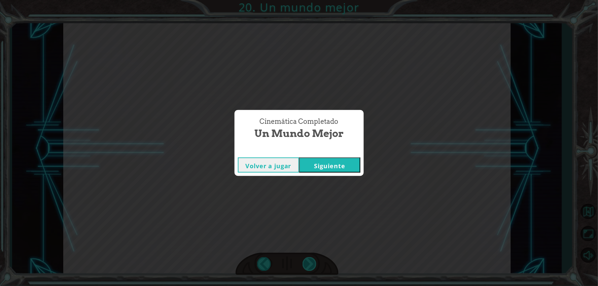
click at [311, 265] on div "Cinemática Completado Un mundo mejor Volver a jugar [GEOGRAPHIC_DATA]" at bounding box center [299, 143] width 598 height 286
click at [344, 164] on button "Siguiente" at bounding box center [329, 165] width 61 height 15
